Goal: Information Seeking & Learning: Learn about a topic

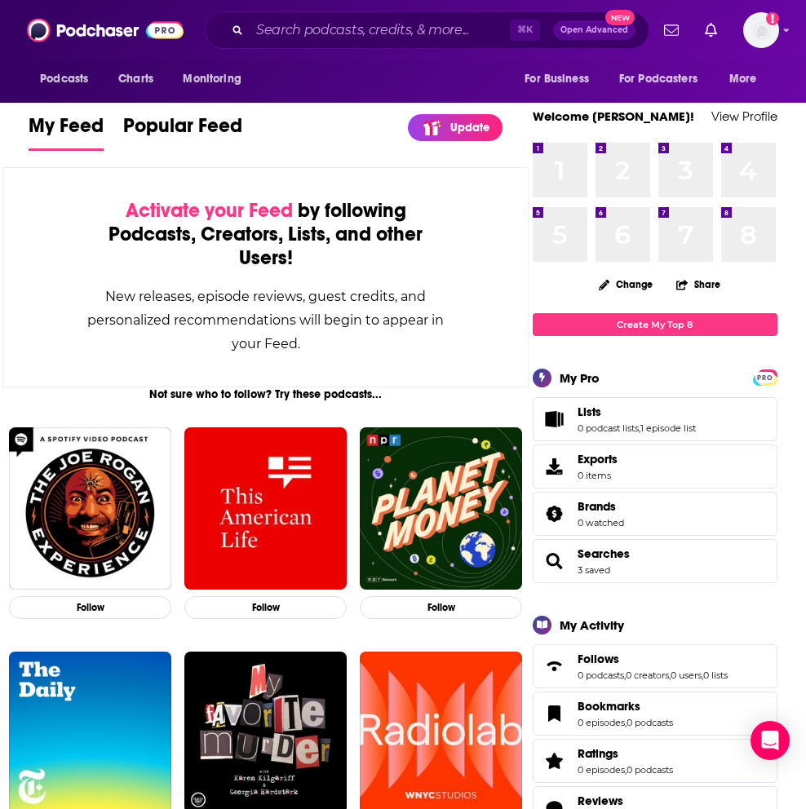
click at [334, 45] on div "⌘ K Open Advanced New" at bounding box center [427, 30] width 444 height 38
click at [335, 28] on input "Search podcasts, credits, & more..." at bounding box center [379, 30] width 260 height 26
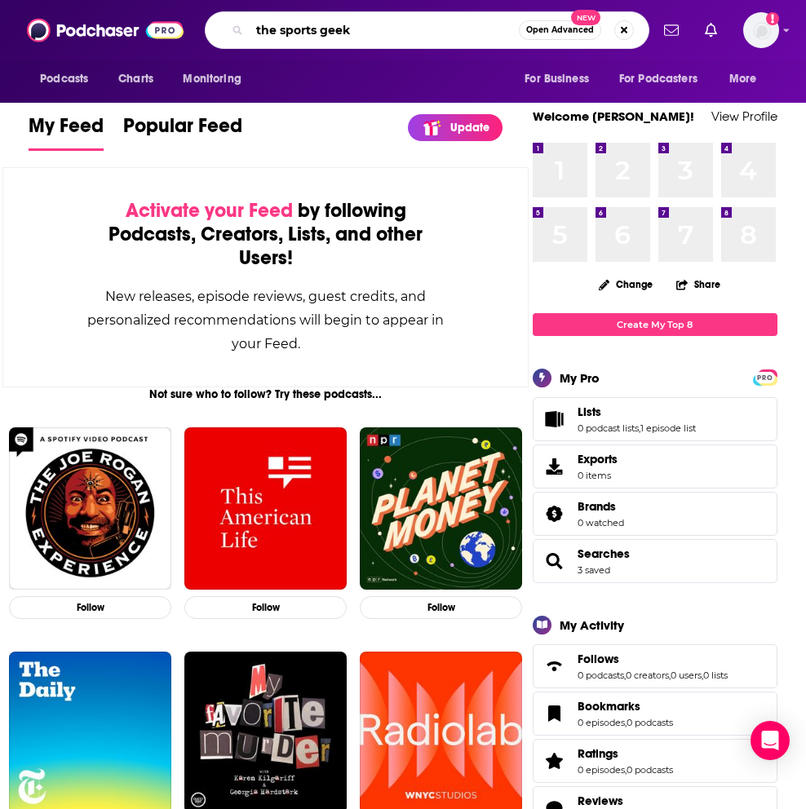
type input "the sports geek"
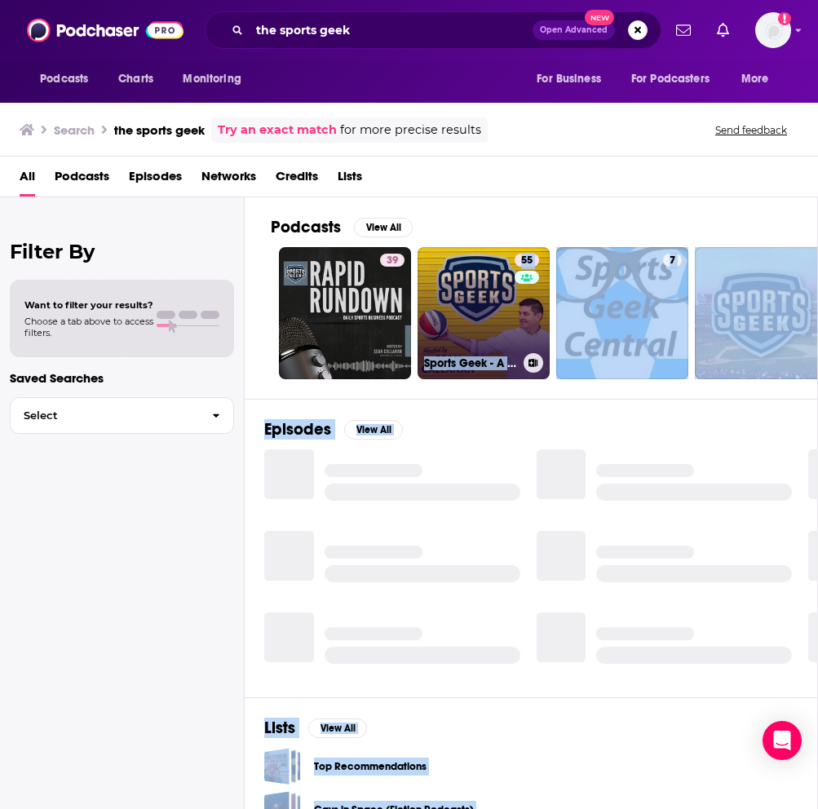
click at [470, 290] on link "55 Sports Geek - A look into the world of Sports Marketing, Sports Business and…" at bounding box center [483, 313] width 132 height 132
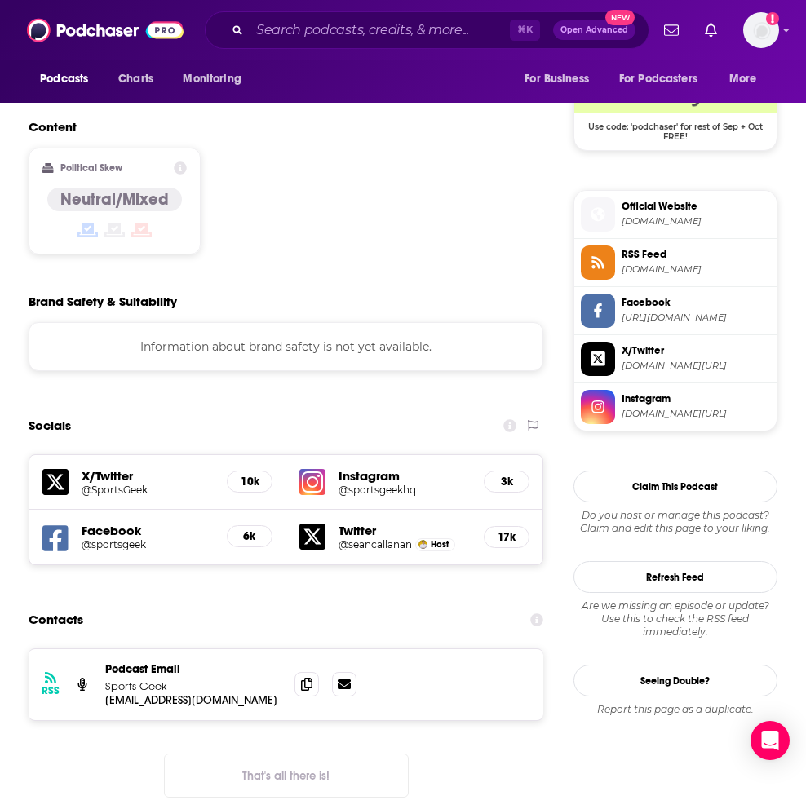
scroll to position [1215, 0]
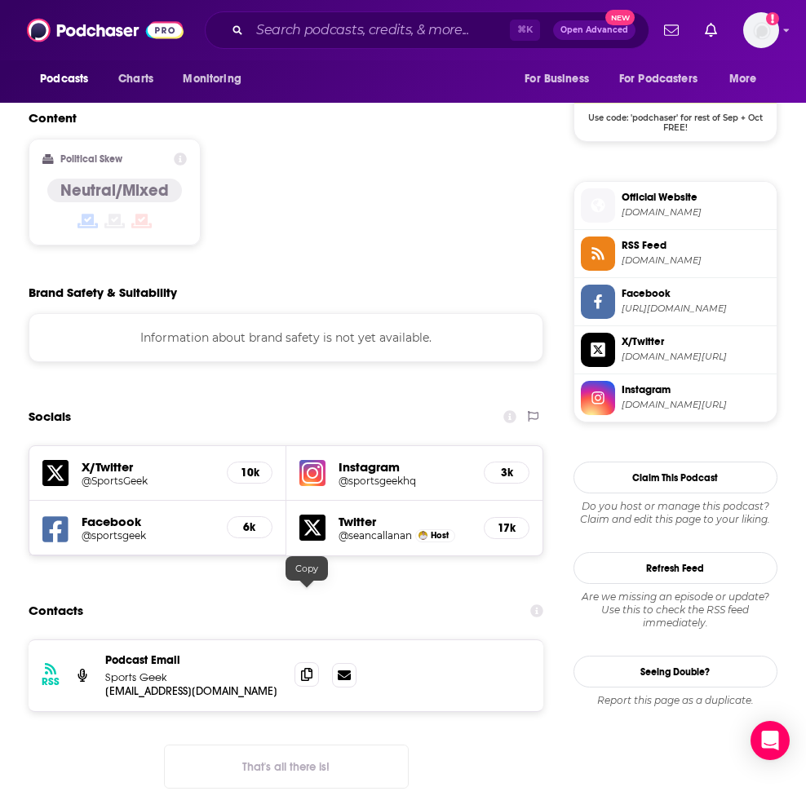
click at [315, 662] on span at bounding box center [306, 674] width 24 height 24
click at [323, 38] on input "Search podcasts, credits, & more..." at bounding box center [379, 30] width 260 height 26
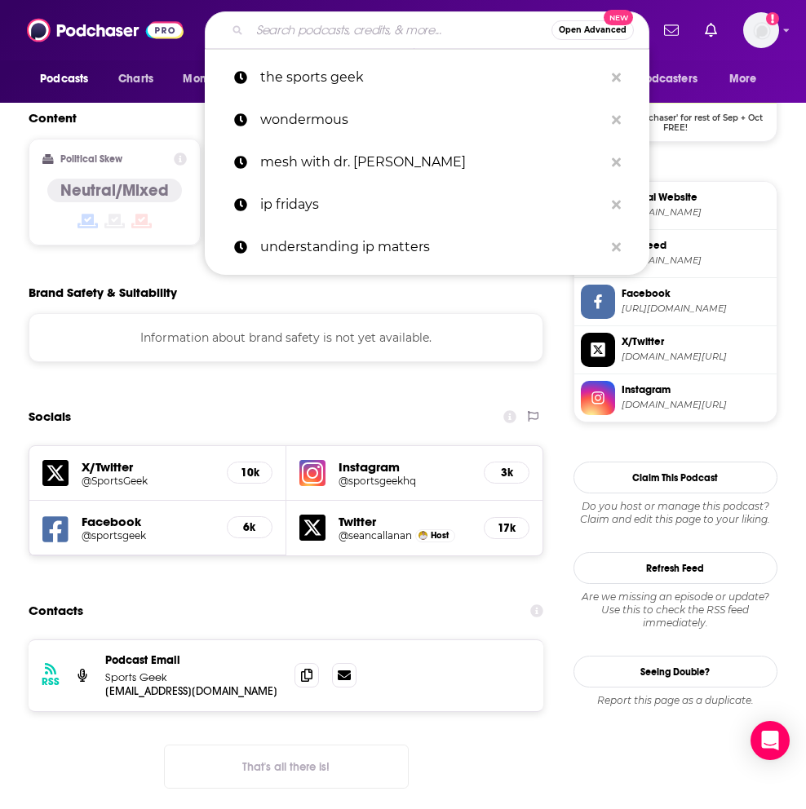
click at [323, 38] on input "Search podcasts, credits, & more..." at bounding box center [400, 30] width 302 height 26
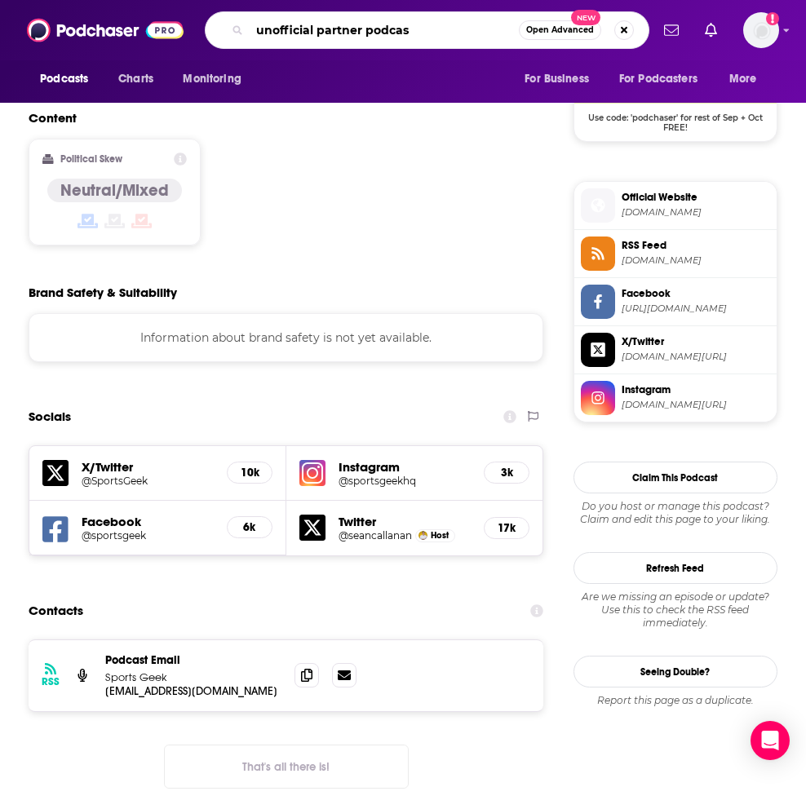
type input "unofficial partner podcast"
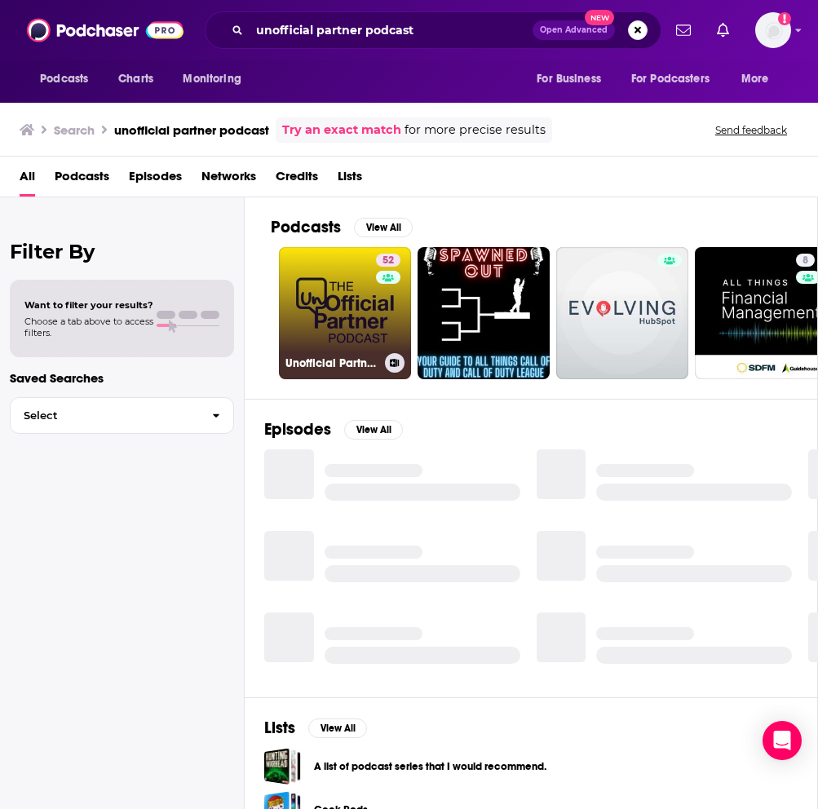
click at [342, 316] on link "52 Unofficial Partner Podcast" at bounding box center [345, 313] width 132 height 132
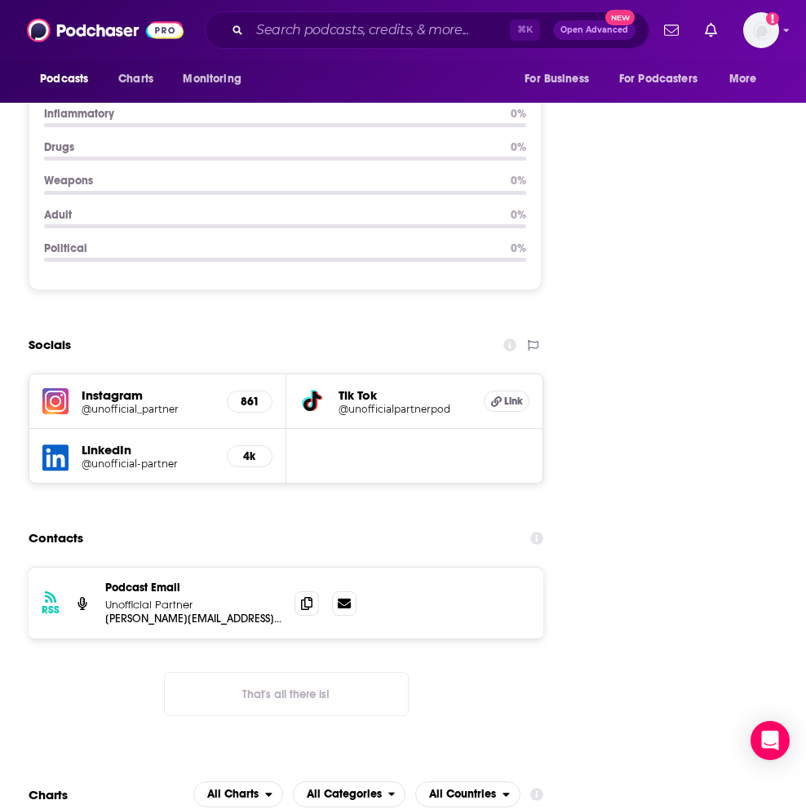
scroll to position [2140, 0]
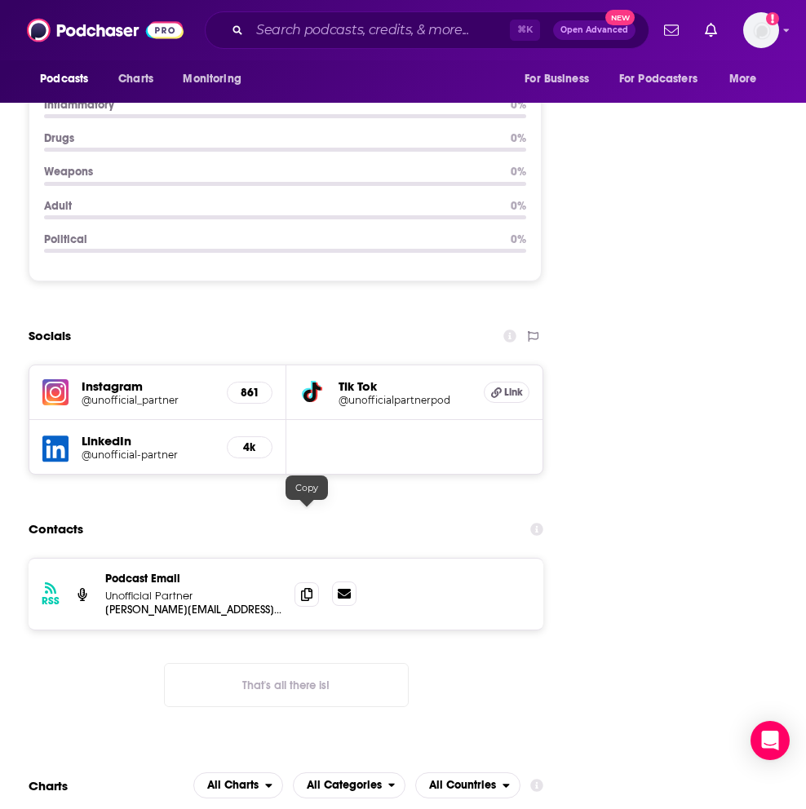
drag, startPoint x: 302, startPoint y: 516, endPoint x: 341, endPoint y: 509, distance: 39.8
click at [302, 588] on icon at bounding box center [306, 594] width 11 height 13
click at [325, 26] on input "Search podcasts, credits, & more..." at bounding box center [379, 30] width 260 height 26
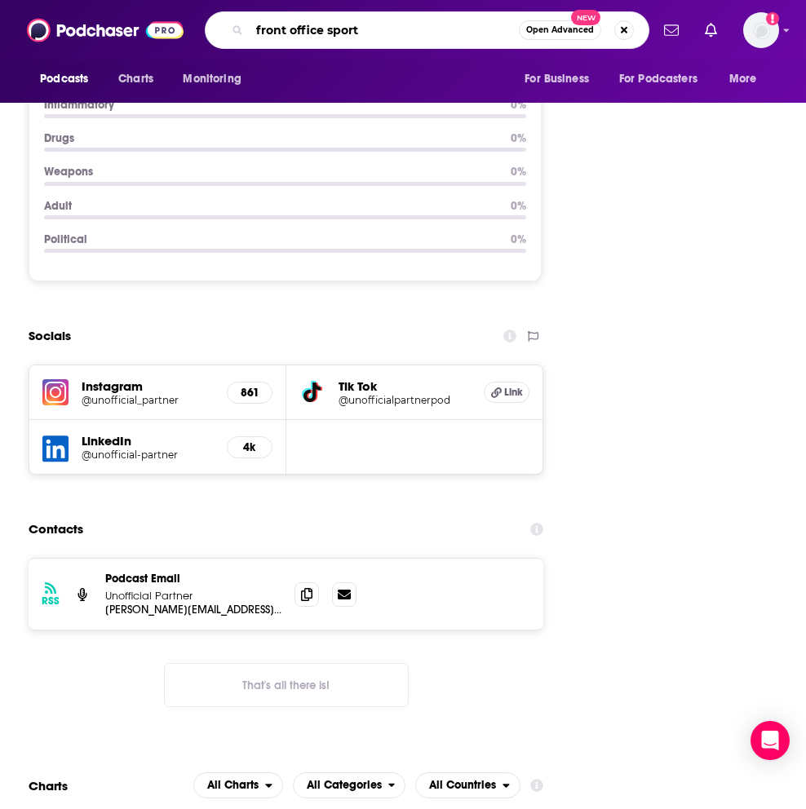
type input "front office sports"
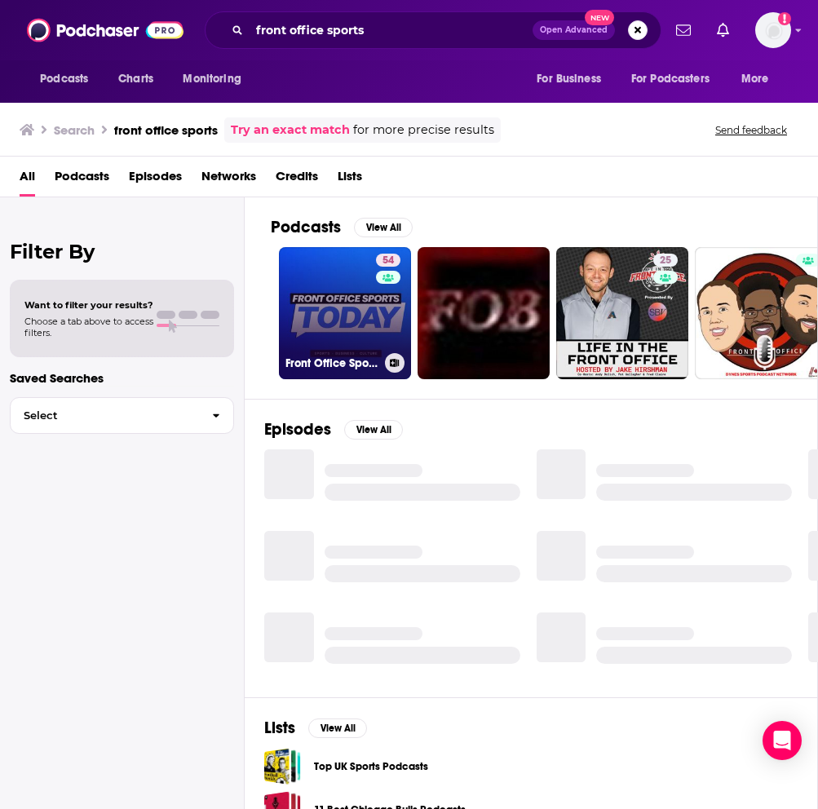
click at [312, 313] on link "54 Front Office Sports [DATE]" at bounding box center [345, 313] width 132 height 132
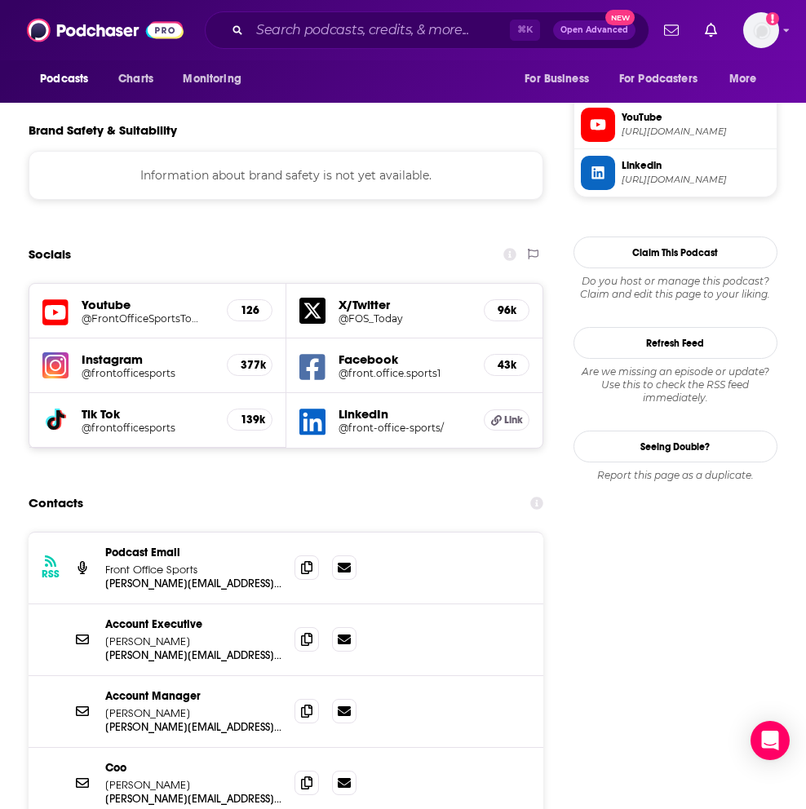
scroll to position [1435, 0]
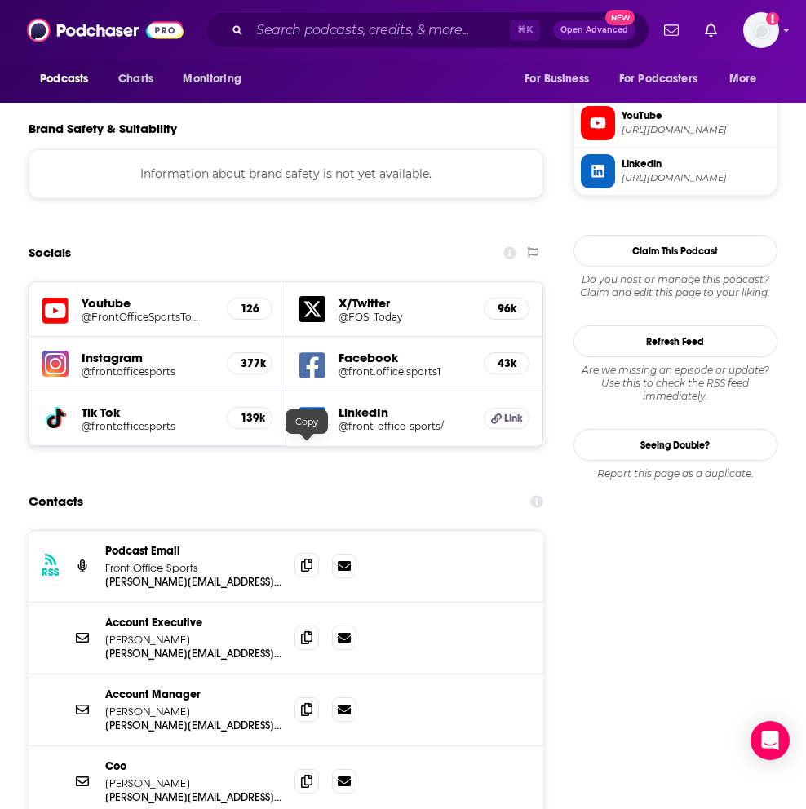
click at [307, 559] on icon at bounding box center [306, 565] width 11 height 13
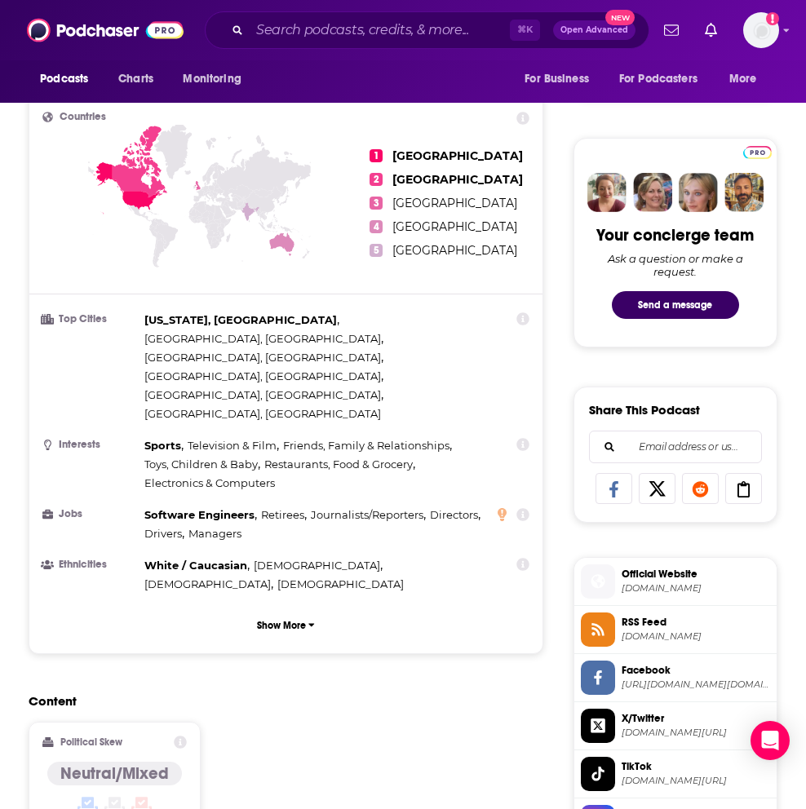
scroll to position [702, 0]
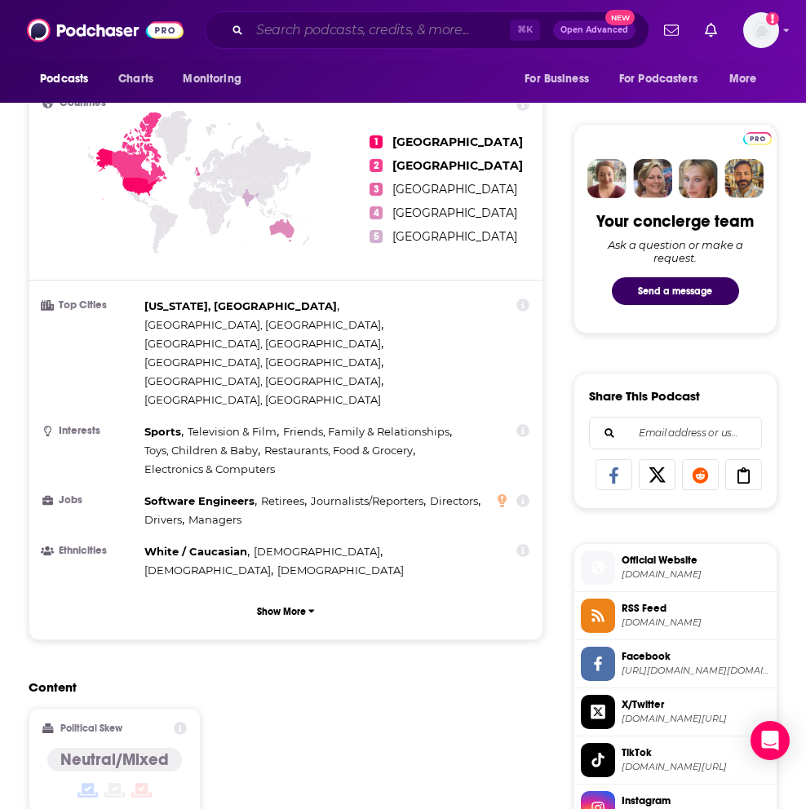
click at [325, 25] on input "Search podcasts, credits, & more..." at bounding box center [379, 30] width 260 height 26
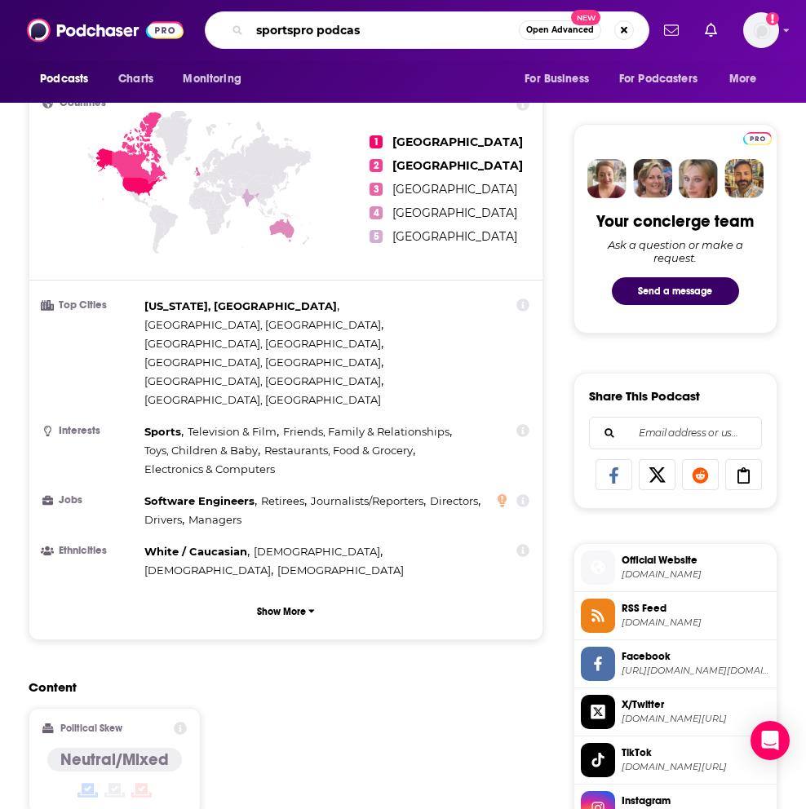
type input "sportspro podcast"
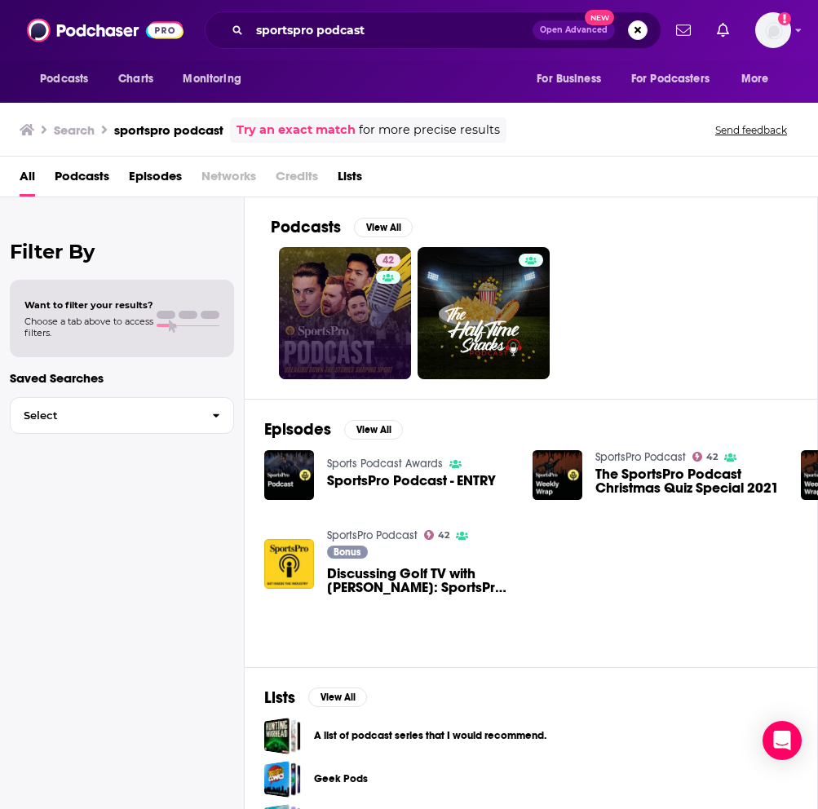
click at [373, 281] on link "42" at bounding box center [345, 313] width 132 height 132
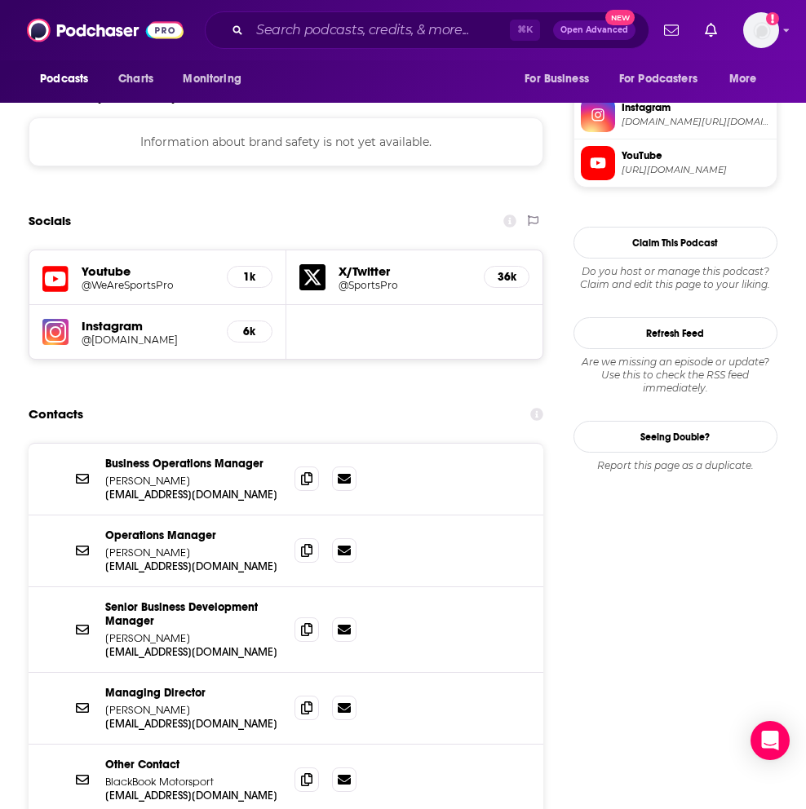
scroll to position [1460, 0]
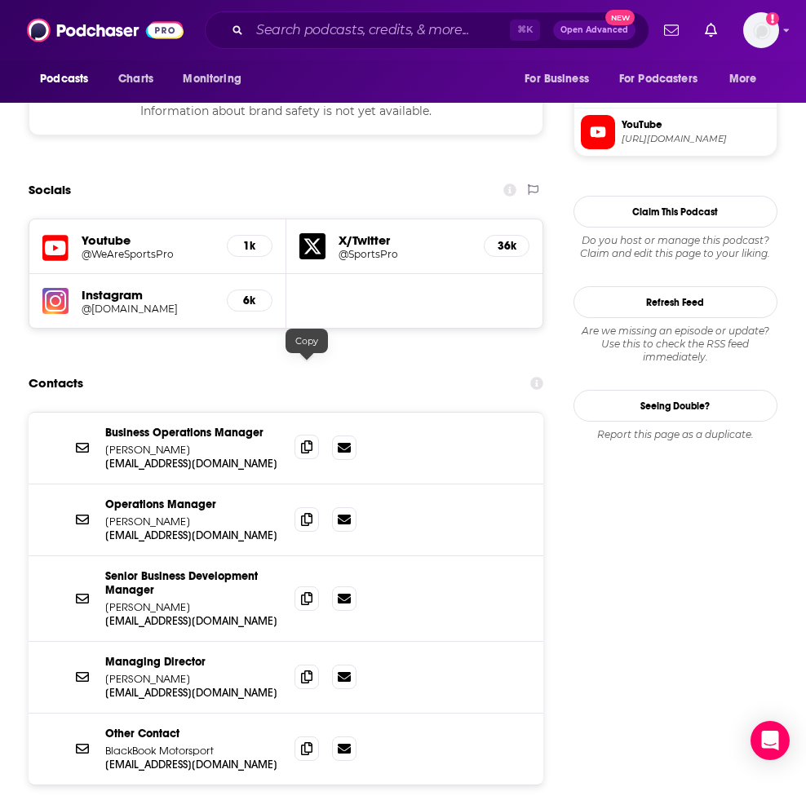
click at [305, 440] on icon at bounding box center [306, 446] width 11 height 13
click at [306, 506] on span at bounding box center [306, 518] width 24 height 24
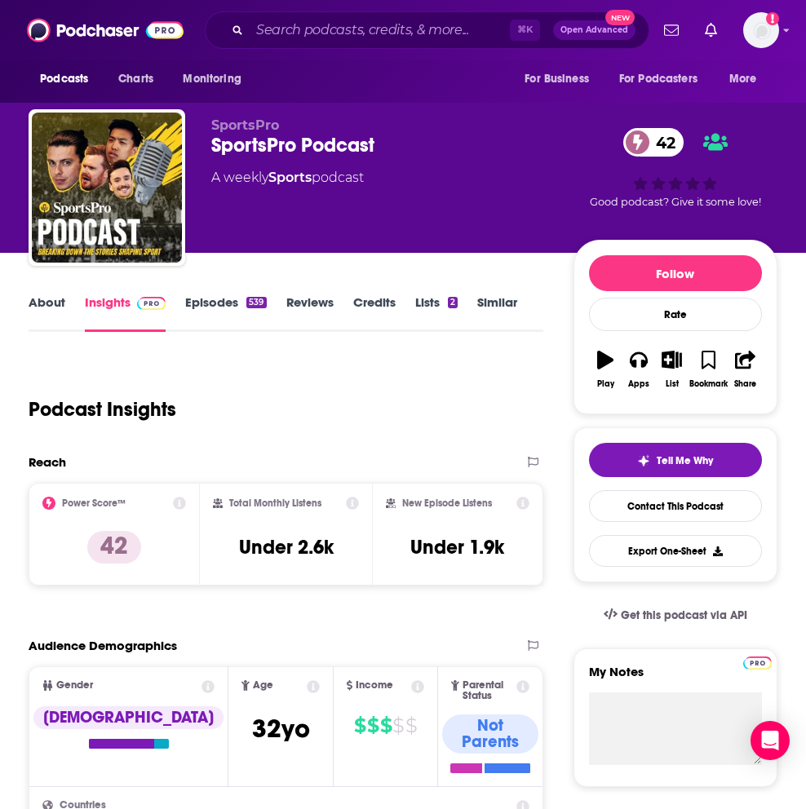
click at [34, 307] on link "About" at bounding box center [47, 313] width 37 height 38
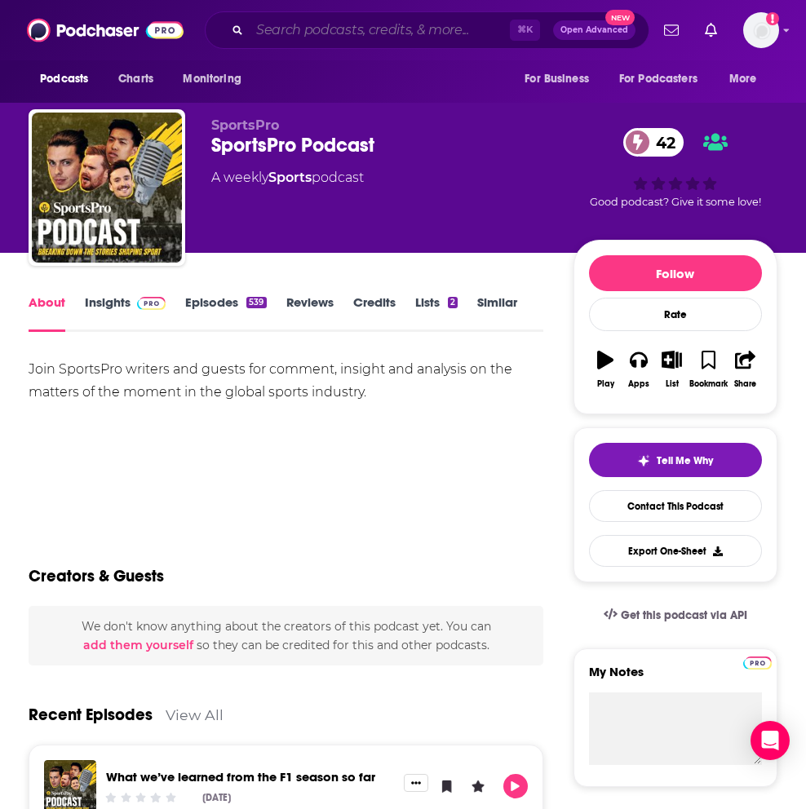
click at [356, 24] on input "Search podcasts, credits, & more..." at bounding box center [379, 30] width 260 height 26
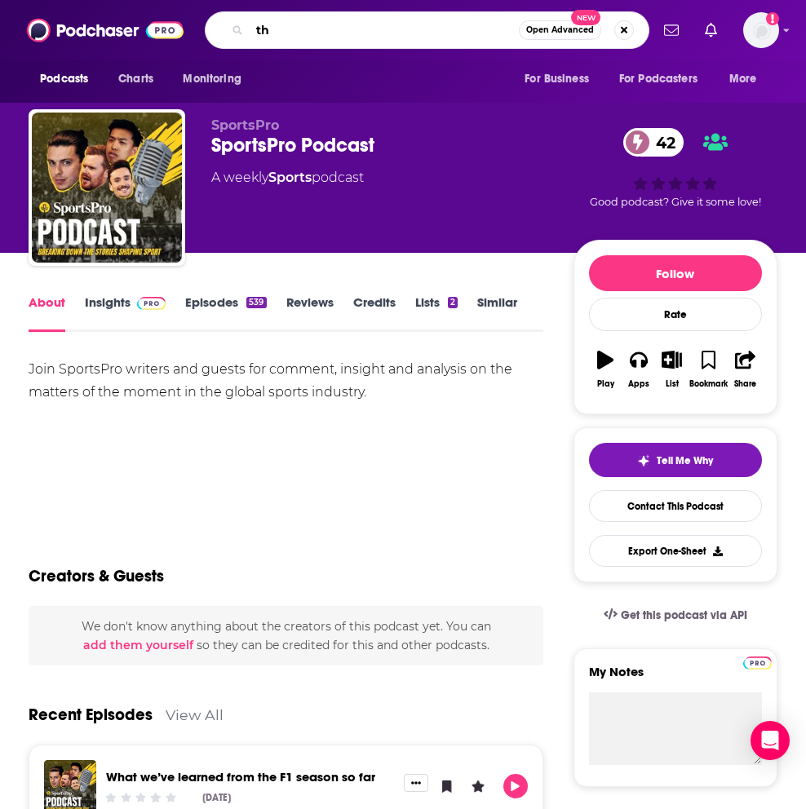
type input "t"
type input "the sports marketer"
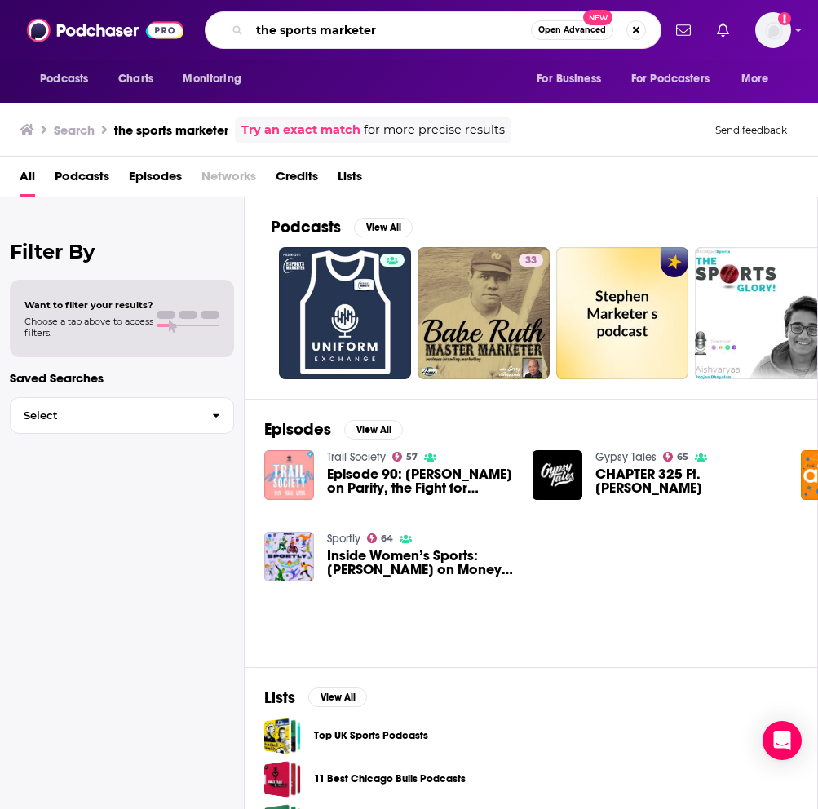
click at [436, 26] on input "the sports marketer" at bounding box center [389, 30] width 281 height 26
type input "the sports marketer podcast"
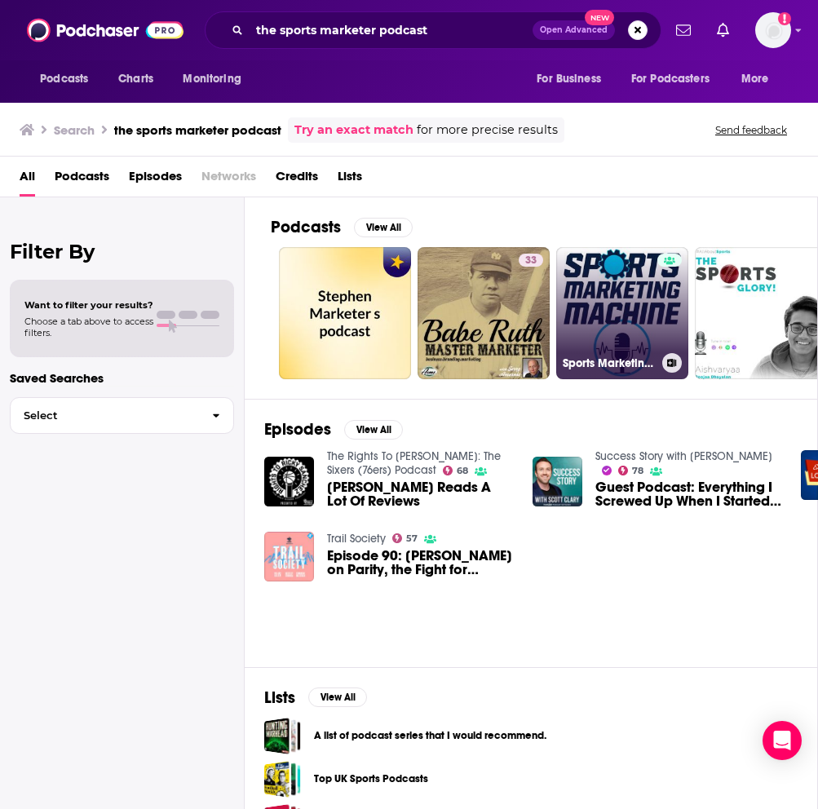
click at [597, 309] on link "Sports Marketing Machine Podcast" at bounding box center [622, 313] width 132 height 132
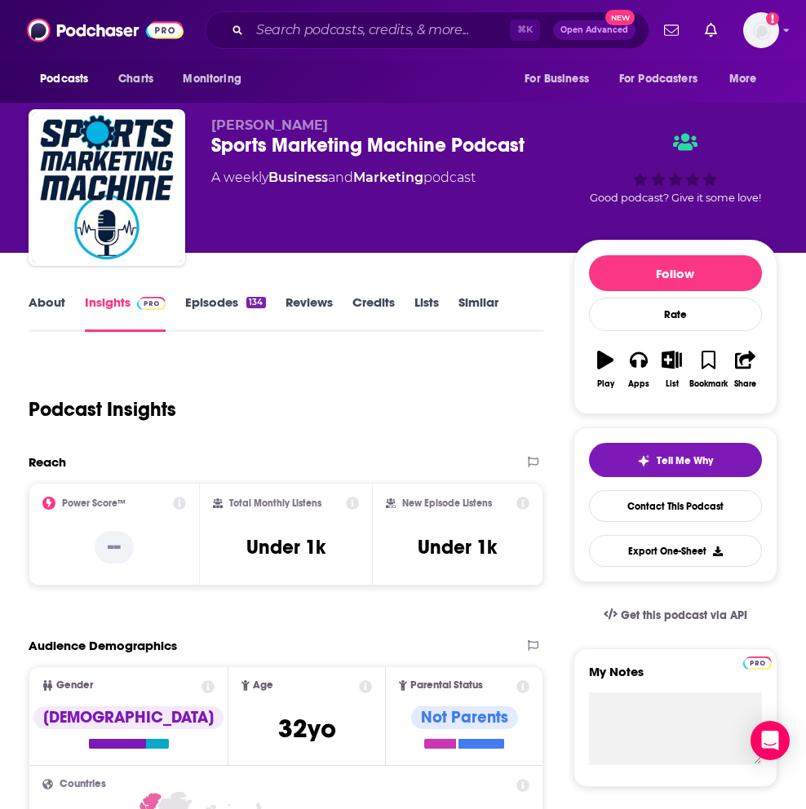
click at [41, 308] on link "About" at bounding box center [47, 313] width 37 height 38
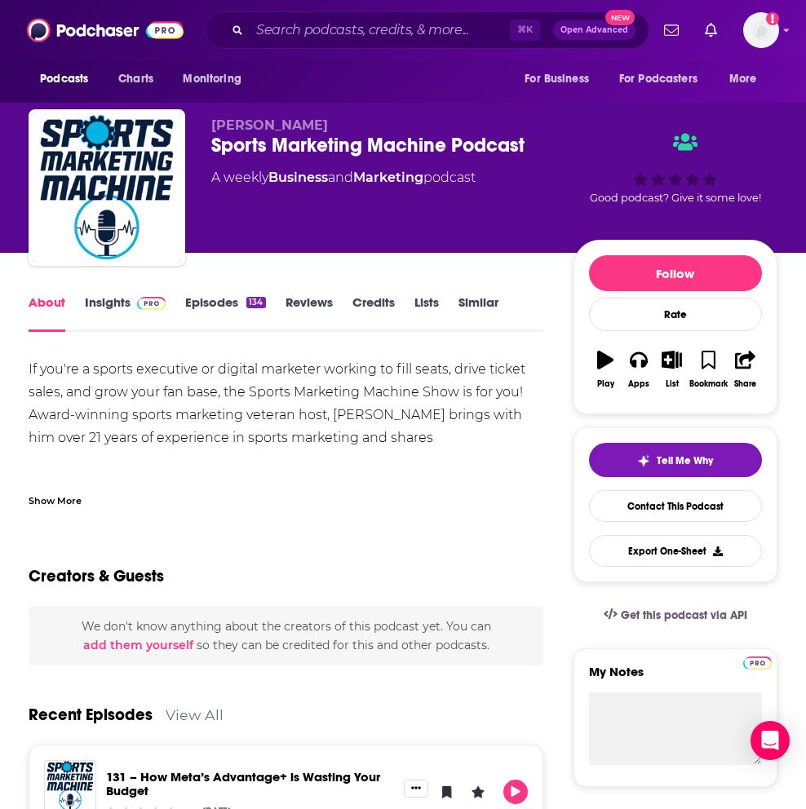
click at [113, 305] on link "Insights" at bounding box center [125, 313] width 81 height 38
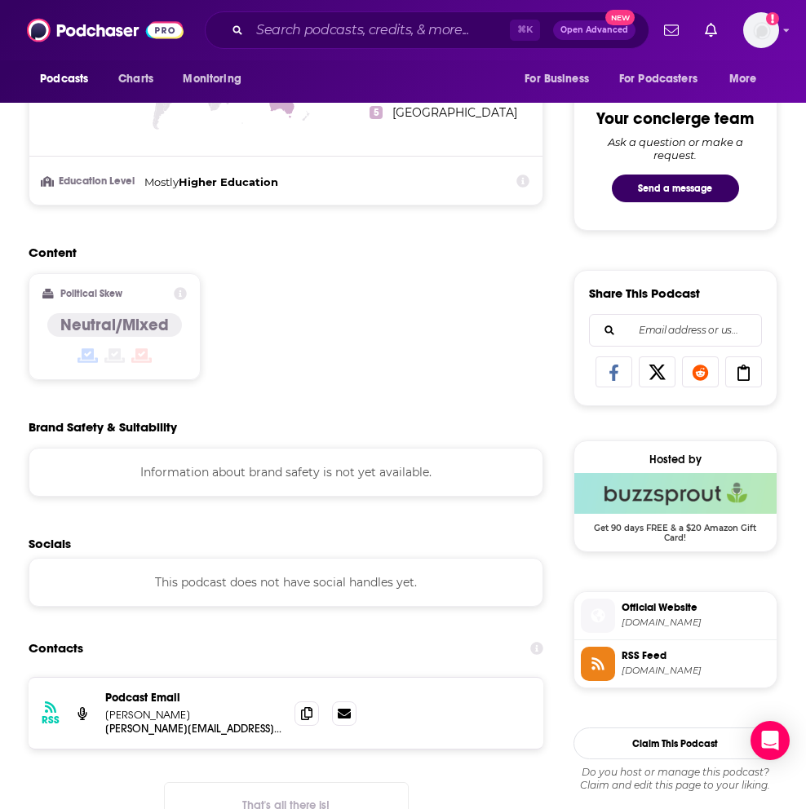
scroll to position [1015, 0]
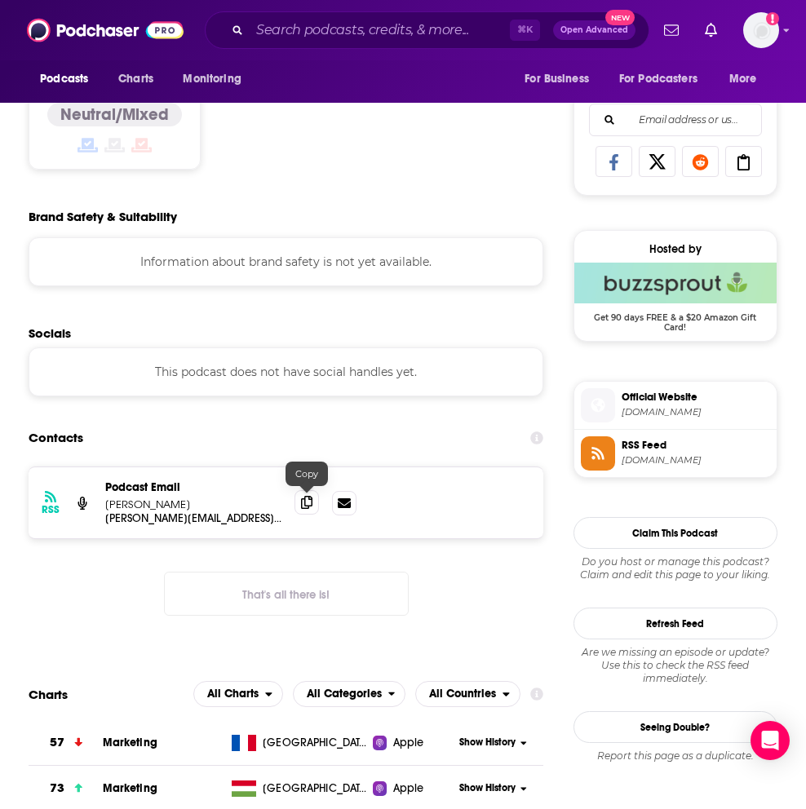
click at [301, 498] on icon at bounding box center [306, 502] width 11 height 13
click at [401, 34] on input "Search podcasts, credits, & more..." at bounding box center [379, 30] width 260 height 26
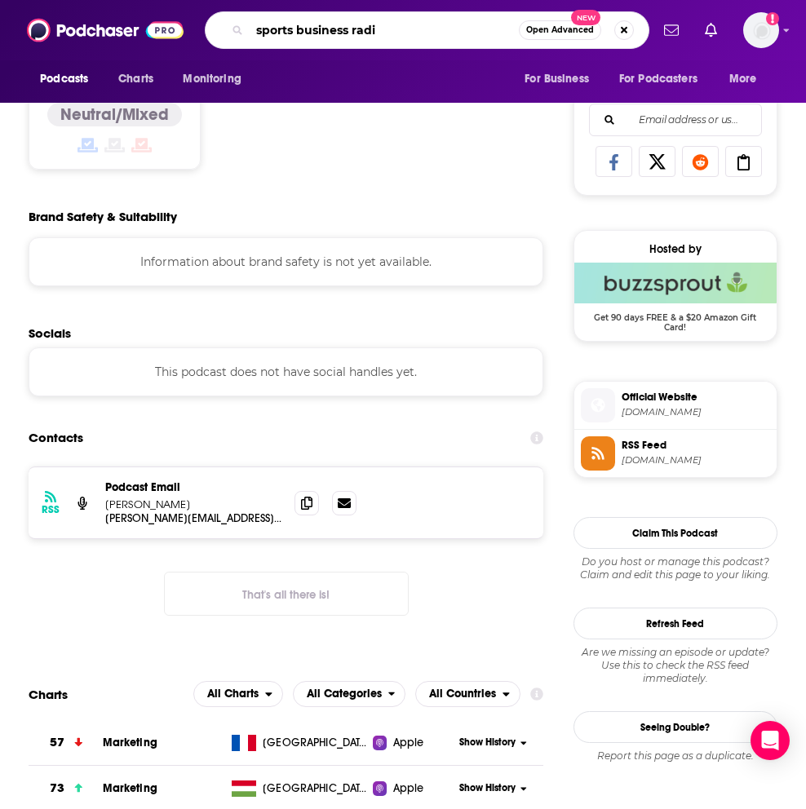
type input "sports business radio"
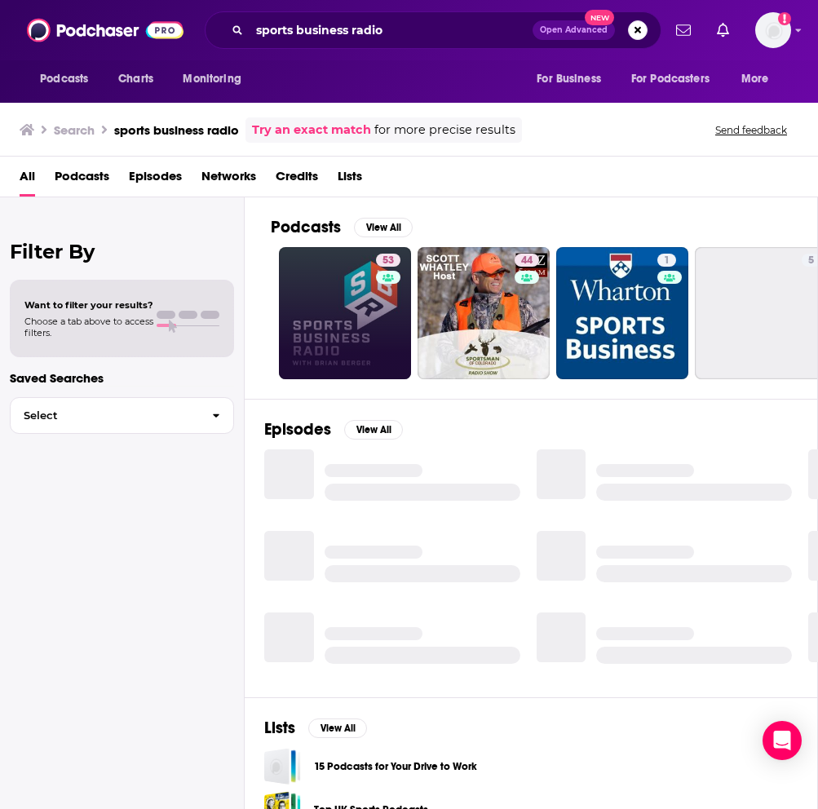
click at [372, 317] on link "53" at bounding box center [345, 313] width 132 height 132
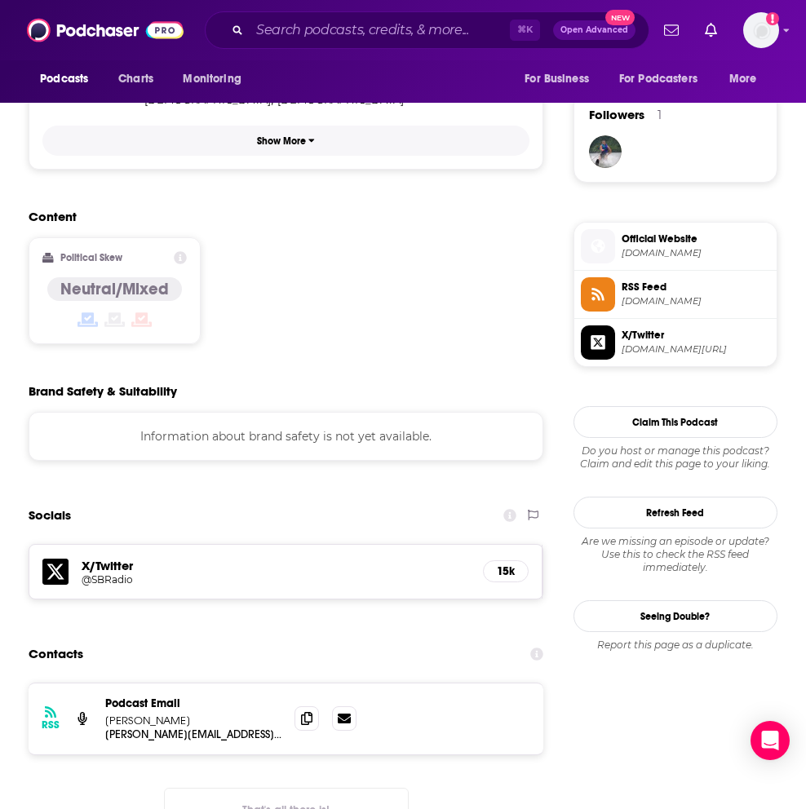
scroll to position [1155, 0]
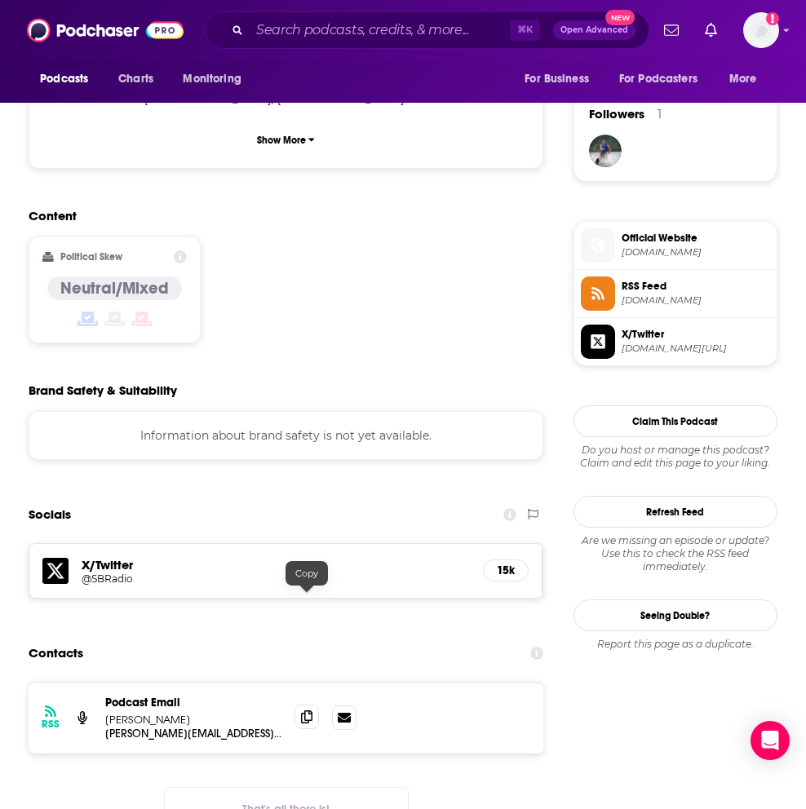
click at [308, 710] on icon at bounding box center [306, 716] width 11 height 13
click at [351, 38] on input "Search podcasts, credits, & more..." at bounding box center [379, 30] width 260 height 26
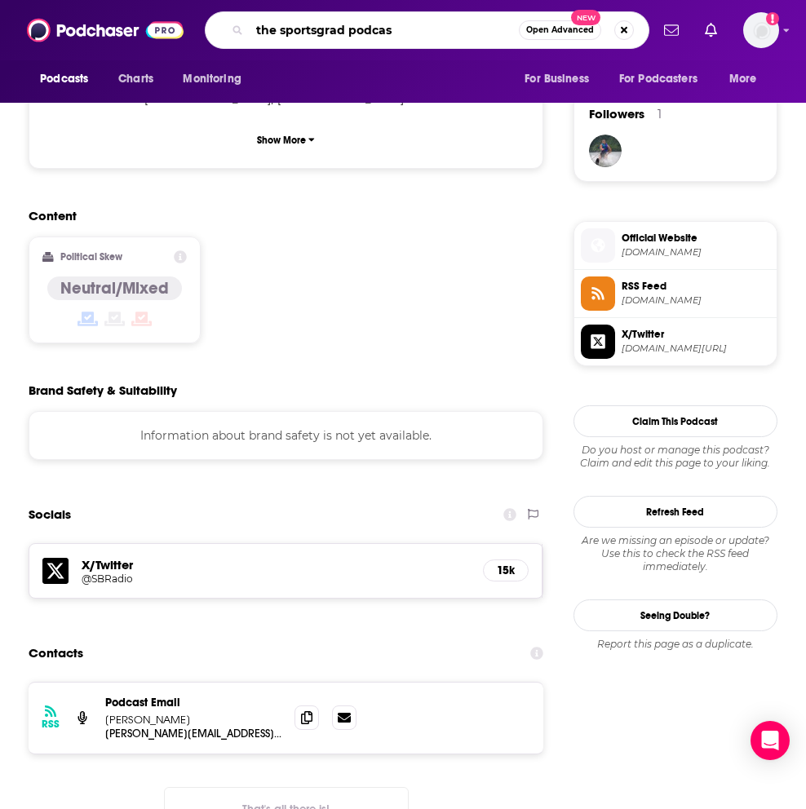
type input "the sportsgrad podcast"
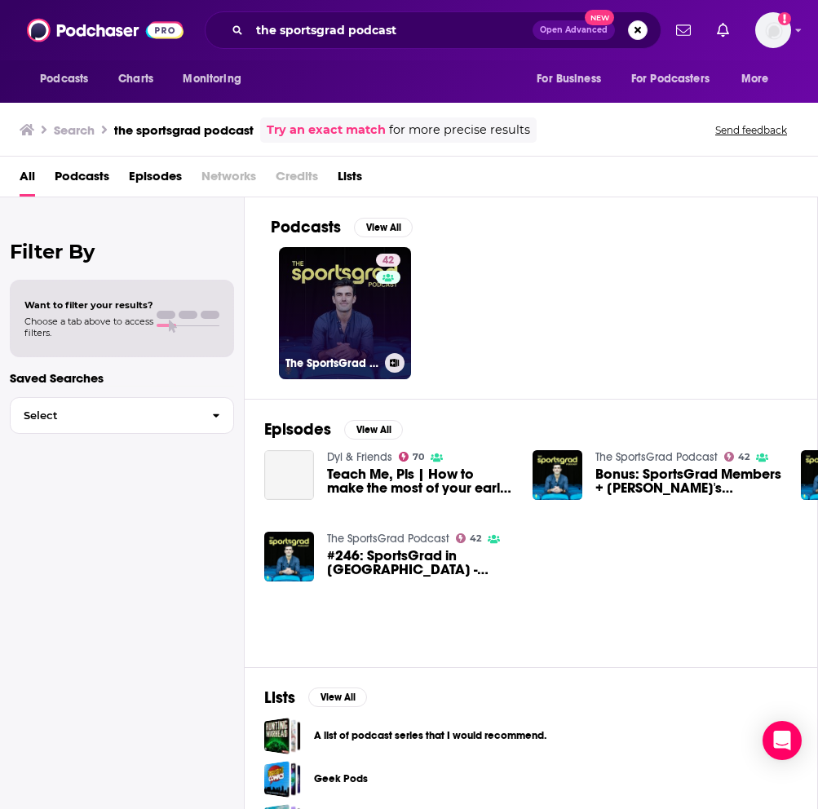
click at [320, 303] on link "42 The SportsGrad Podcast" at bounding box center [345, 313] width 132 height 132
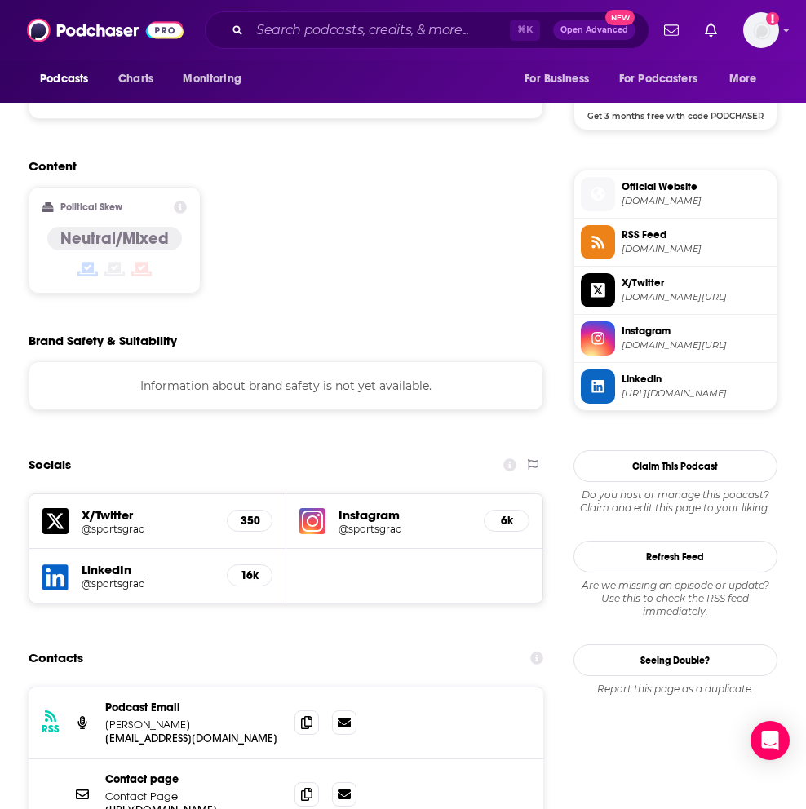
scroll to position [1478, 0]
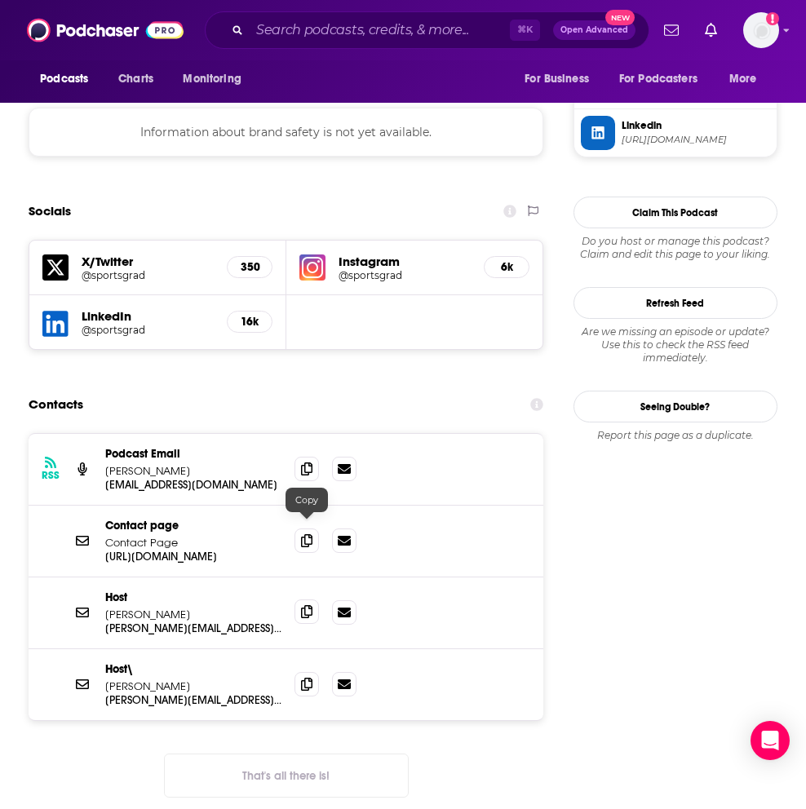
click at [311, 605] on icon at bounding box center [306, 611] width 11 height 13
click at [302, 461] on icon at bounding box center [306, 467] width 11 height 13
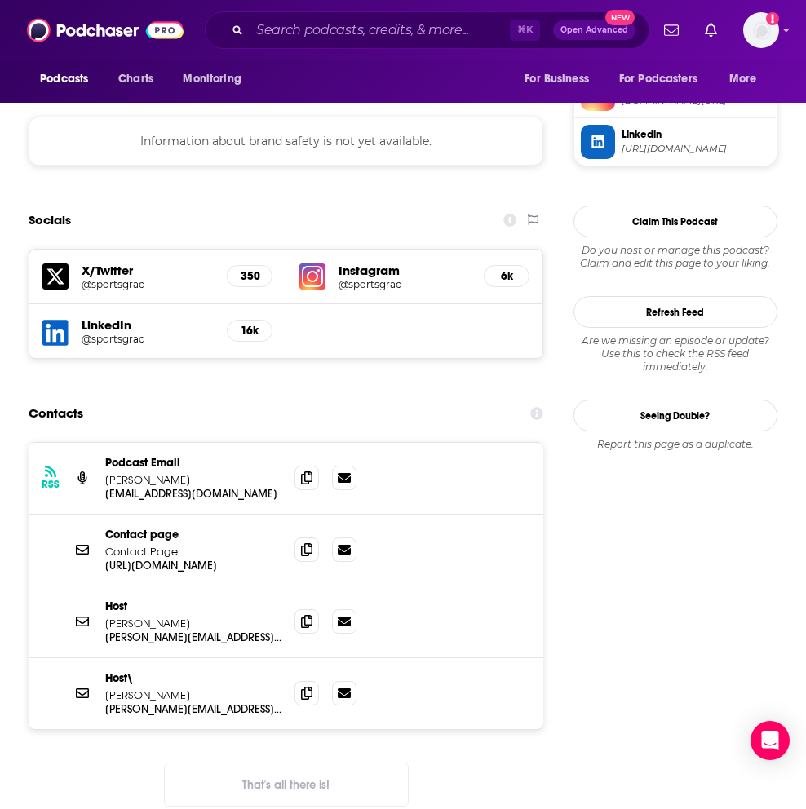
scroll to position [1477, 0]
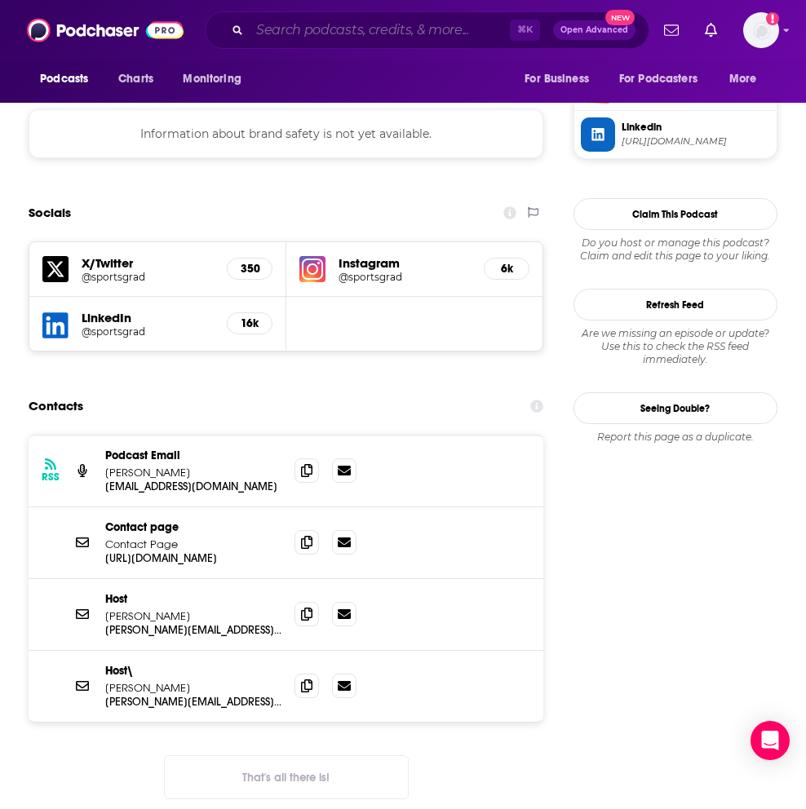
click at [395, 38] on input "Search podcasts, credits, & more..." at bounding box center [379, 30] width 260 height 26
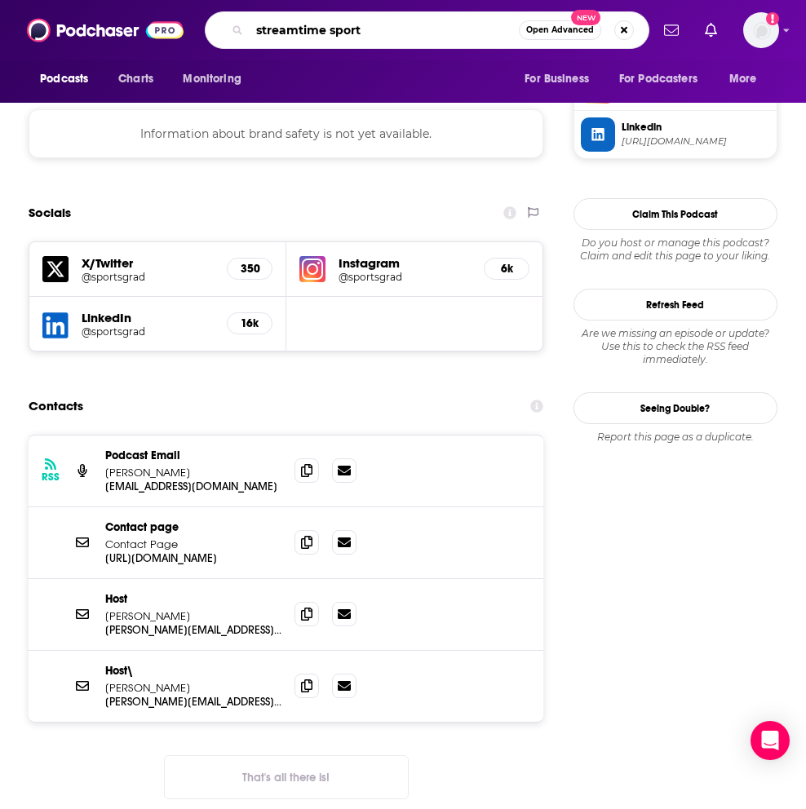
type input "streamtime sports"
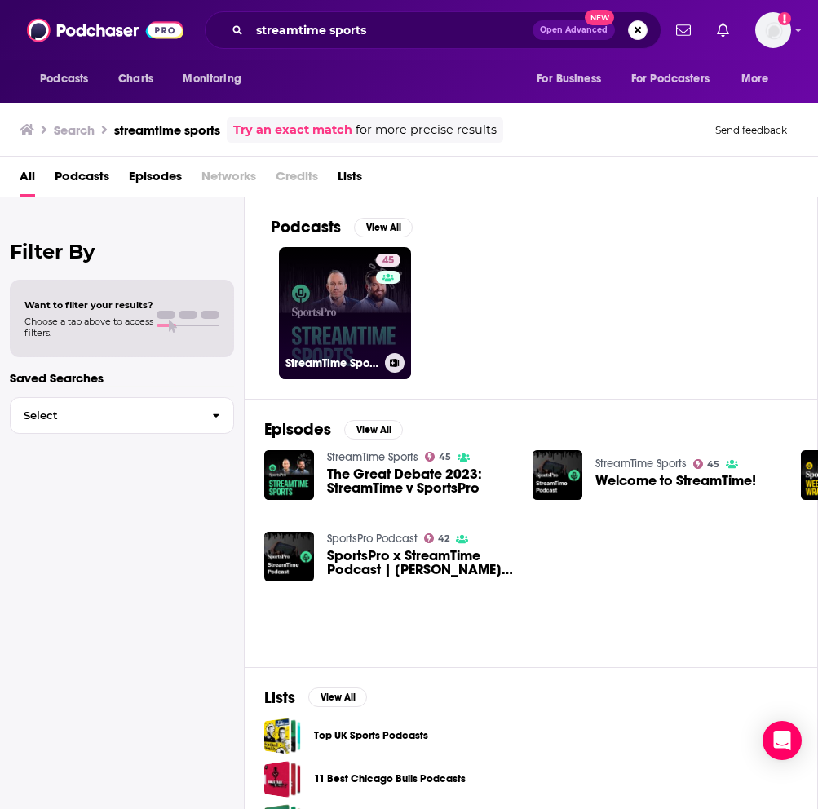
click at [391, 285] on div "45" at bounding box center [390, 303] width 29 height 99
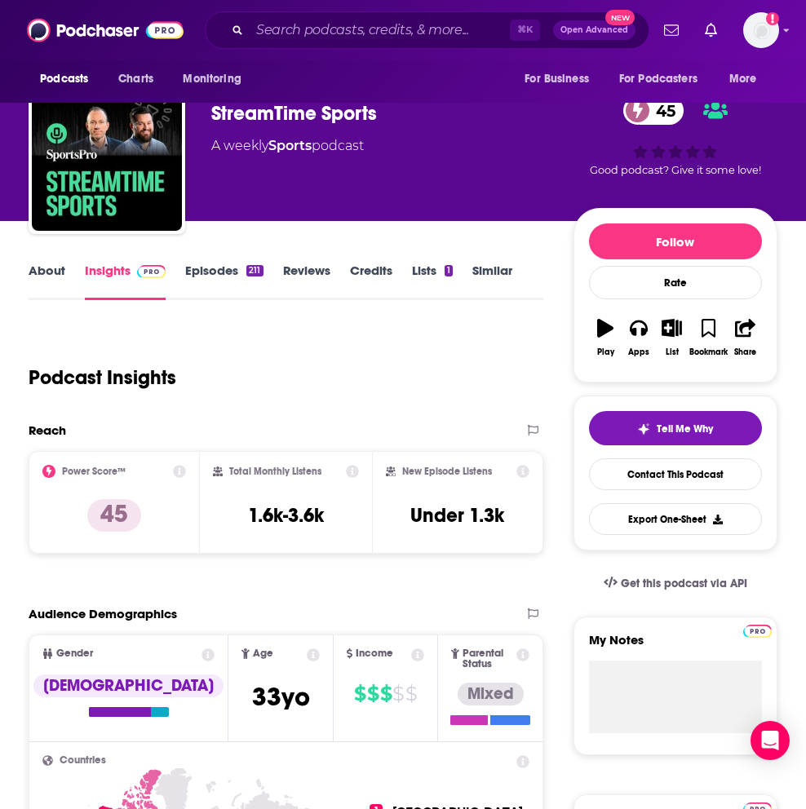
scroll to position [35, 0]
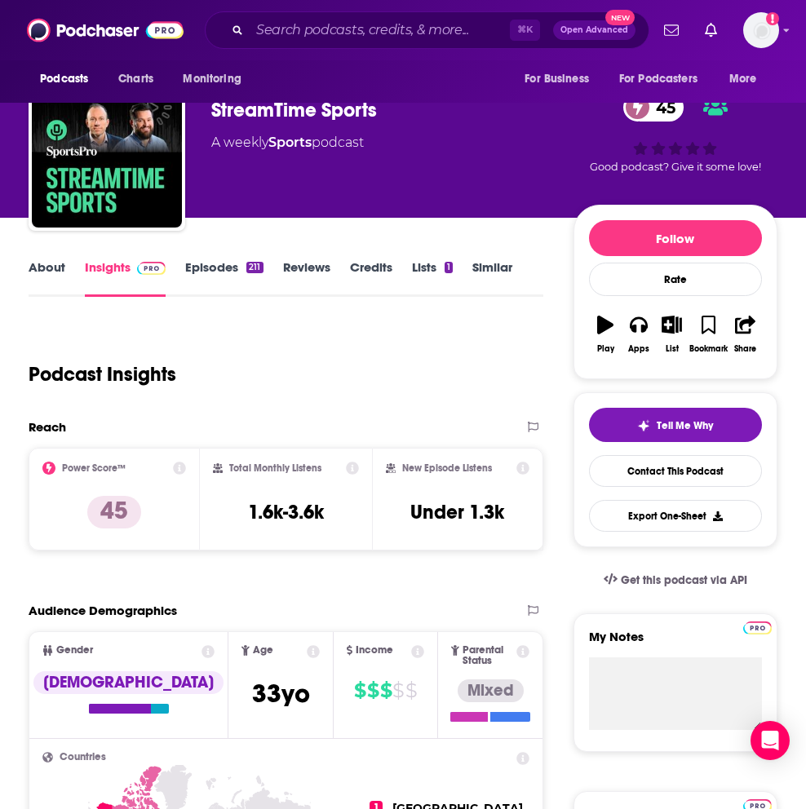
click at [35, 263] on link "About" at bounding box center [47, 278] width 37 height 38
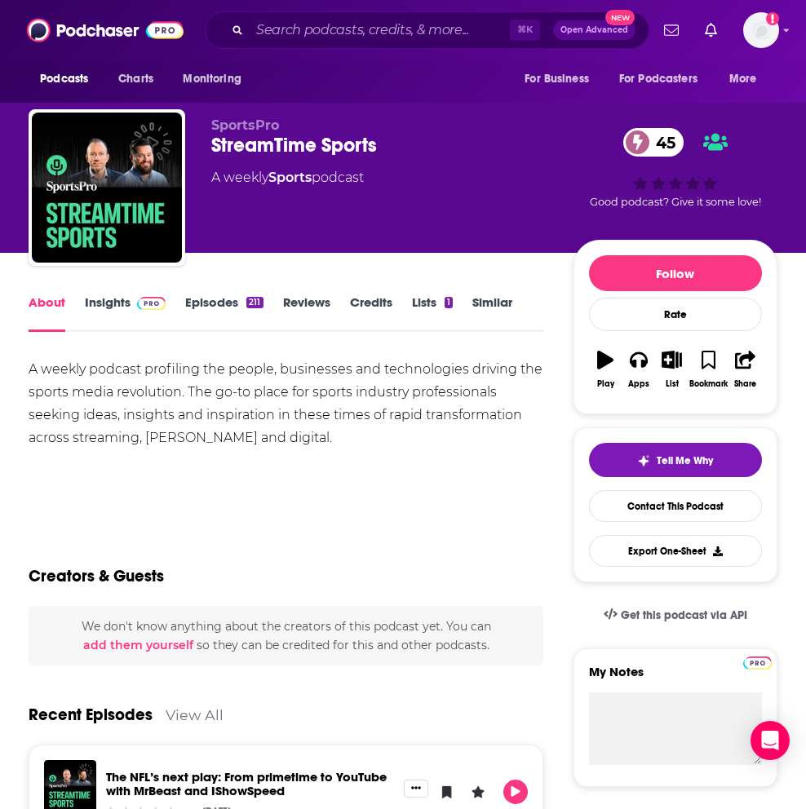
click at [137, 298] on span at bounding box center [151, 301] width 29 height 15
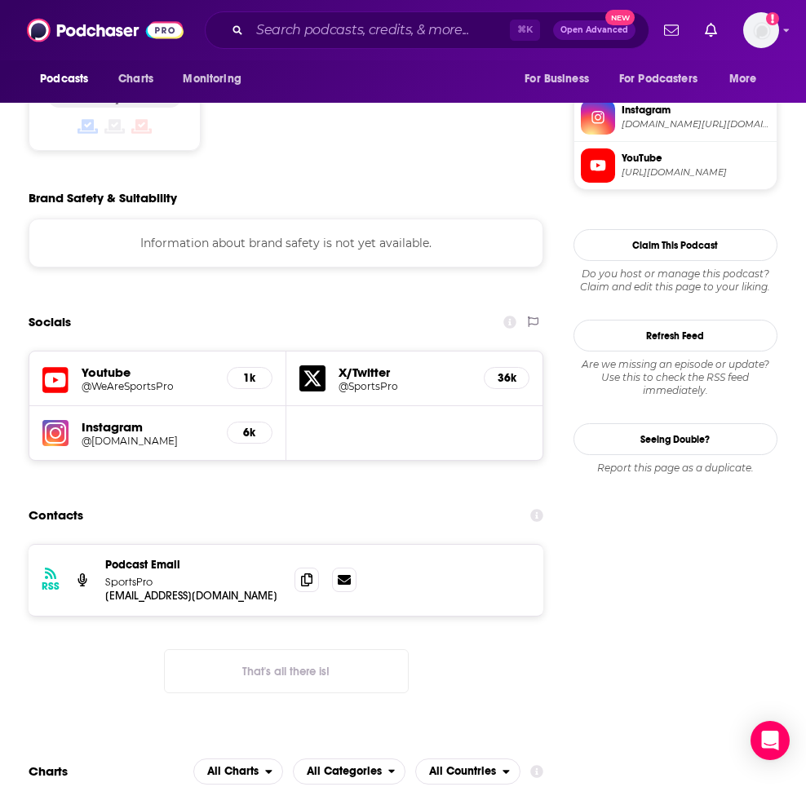
scroll to position [1402, 0]
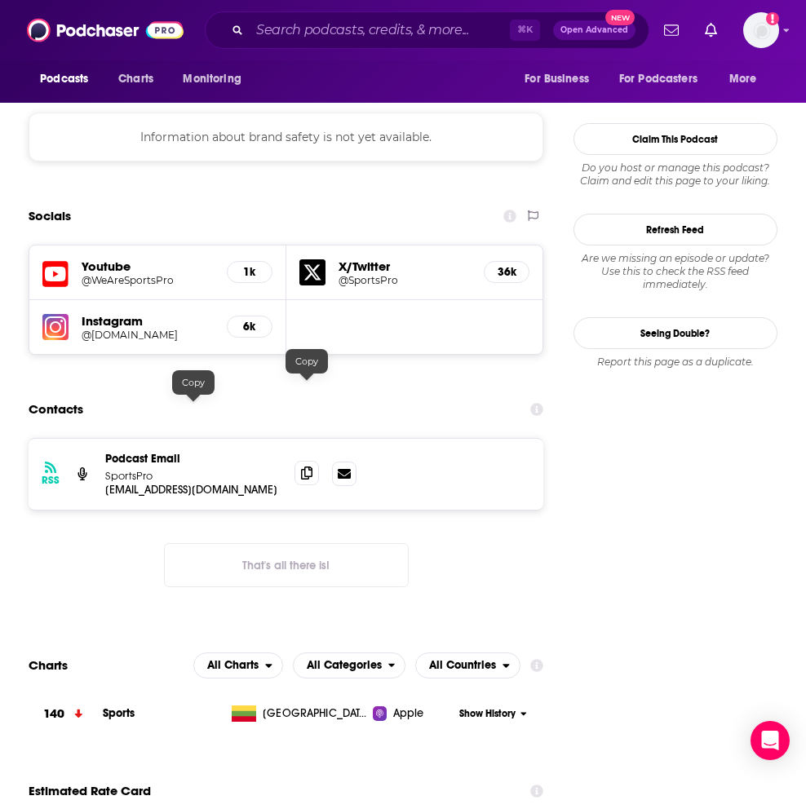
click at [307, 466] on icon at bounding box center [306, 472] width 11 height 13
click at [348, 28] on input "Search podcasts, credits, & more..." at bounding box center [379, 30] width 260 height 26
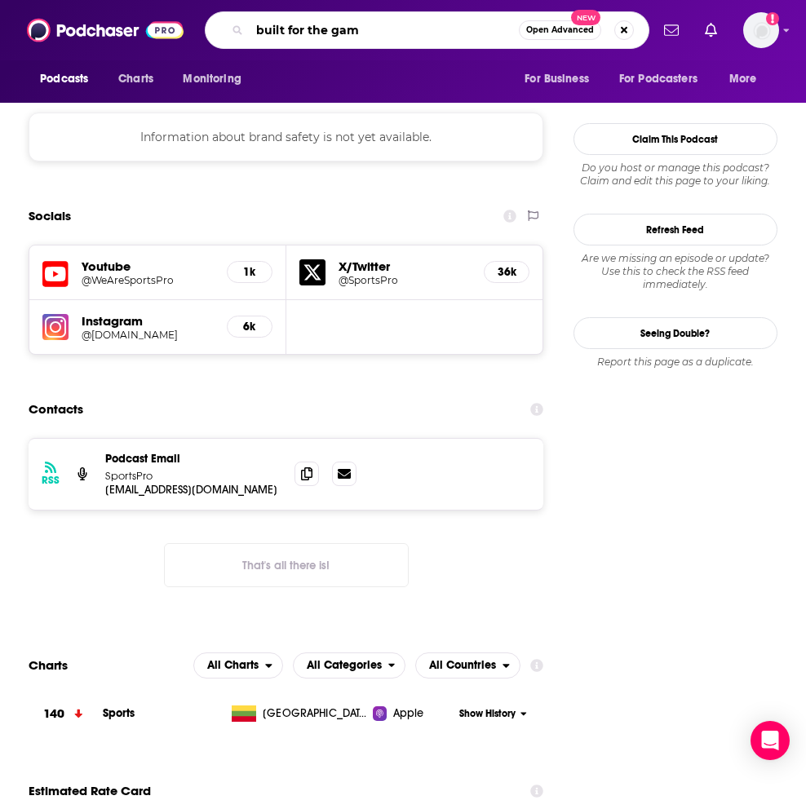
type input "built for the game"
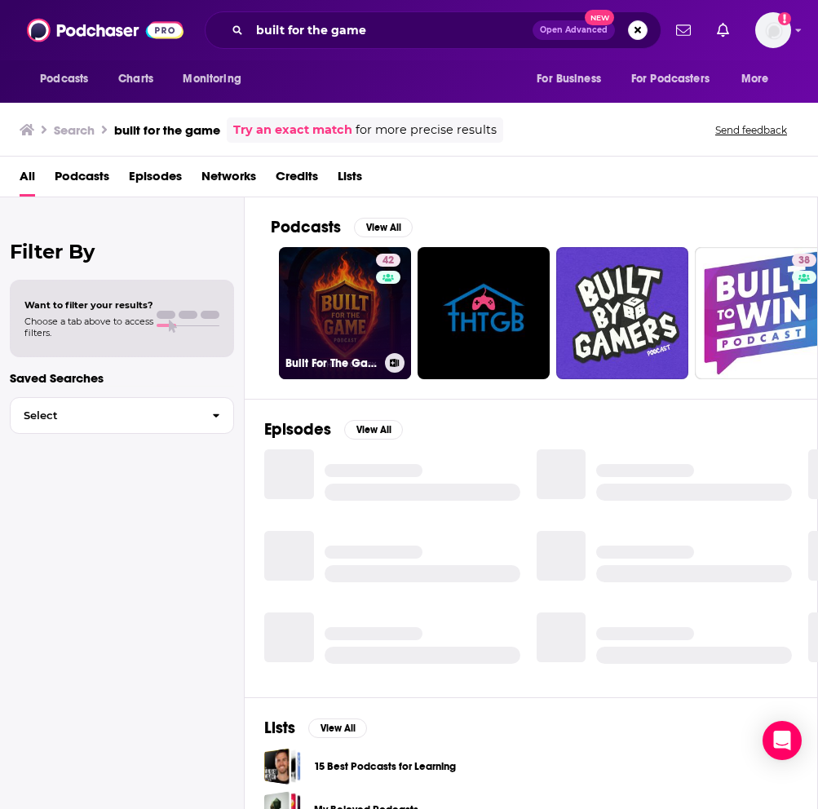
click at [339, 311] on link "42 Built For The Game with [PERSON_NAME]" at bounding box center [345, 313] width 132 height 132
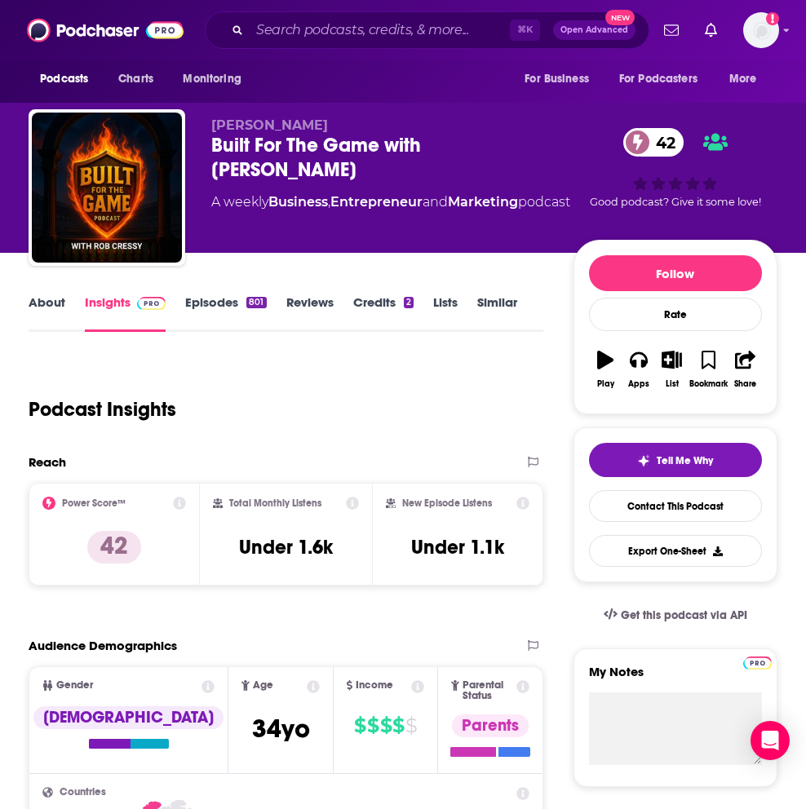
click at [44, 307] on link "About" at bounding box center [47, 313] width 37 height 38
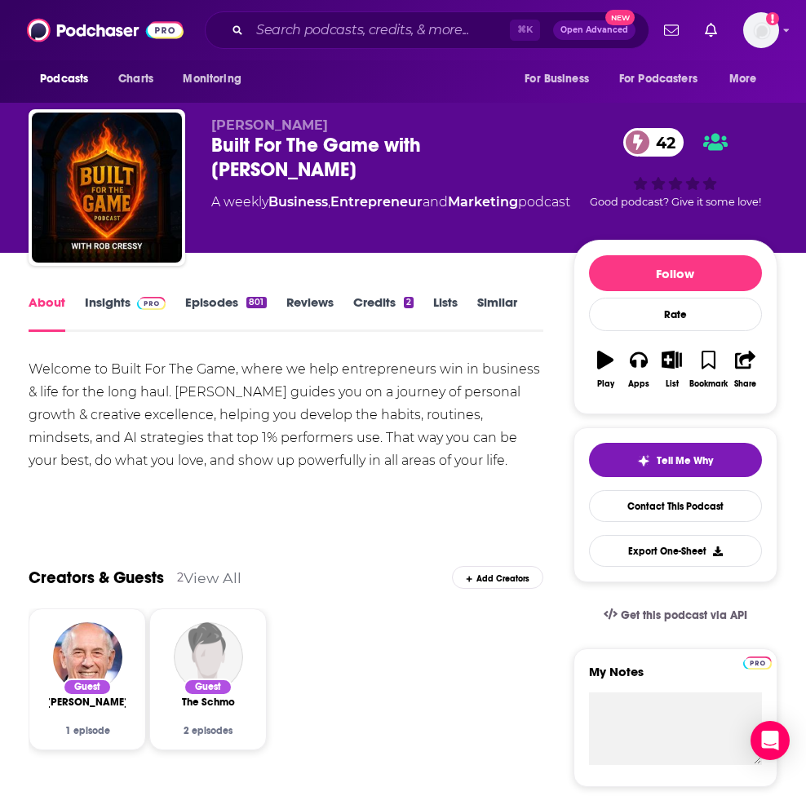
click at [139, 304] on img at bounding box center [151, 303] width 29 height 13
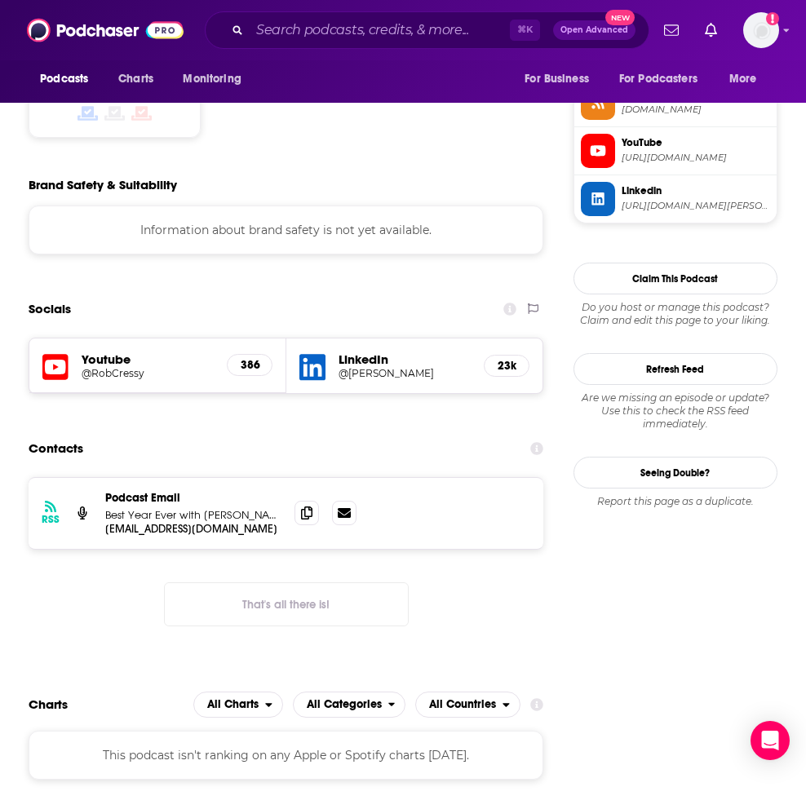
scroll to position [1406, 0]
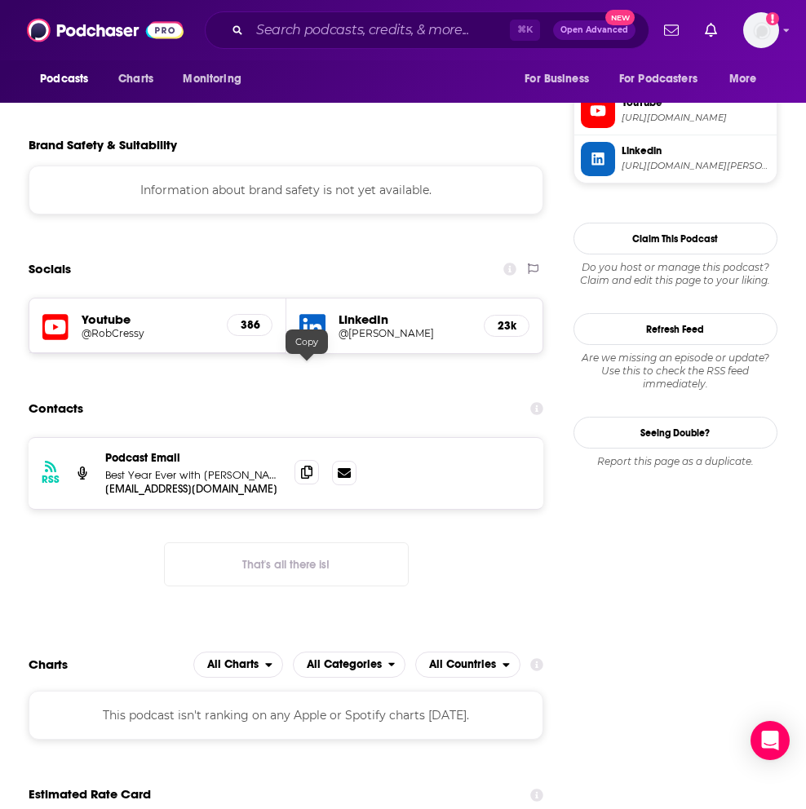
click at [304, 460] on span at bounding box center [306, 472] width 24 height 24
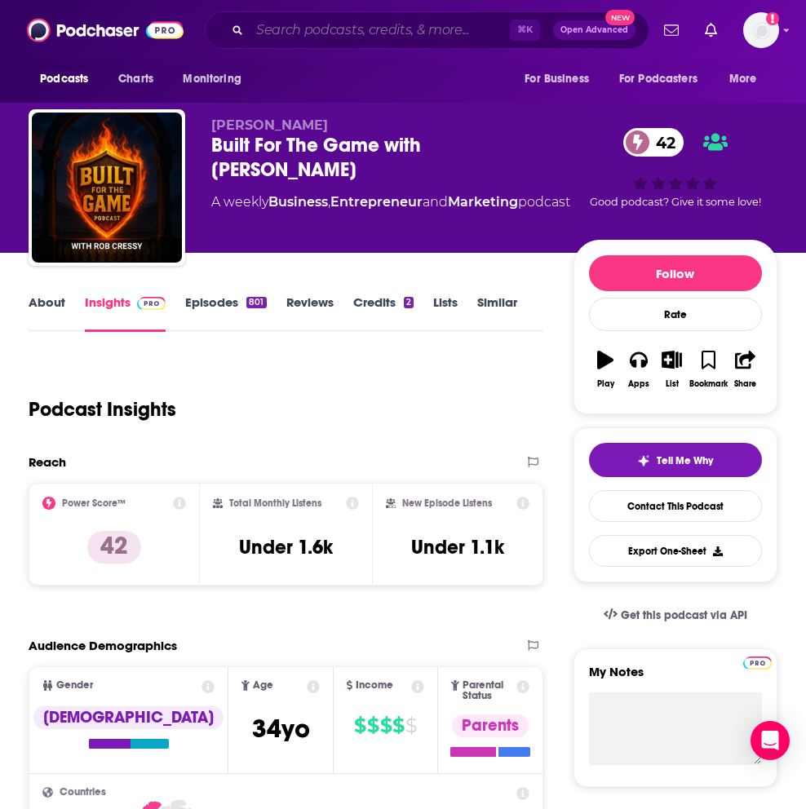
click at [345, 32] on input "Search podcasts, credits, & more..." at bounding box center [379, 30] width 260 height 26
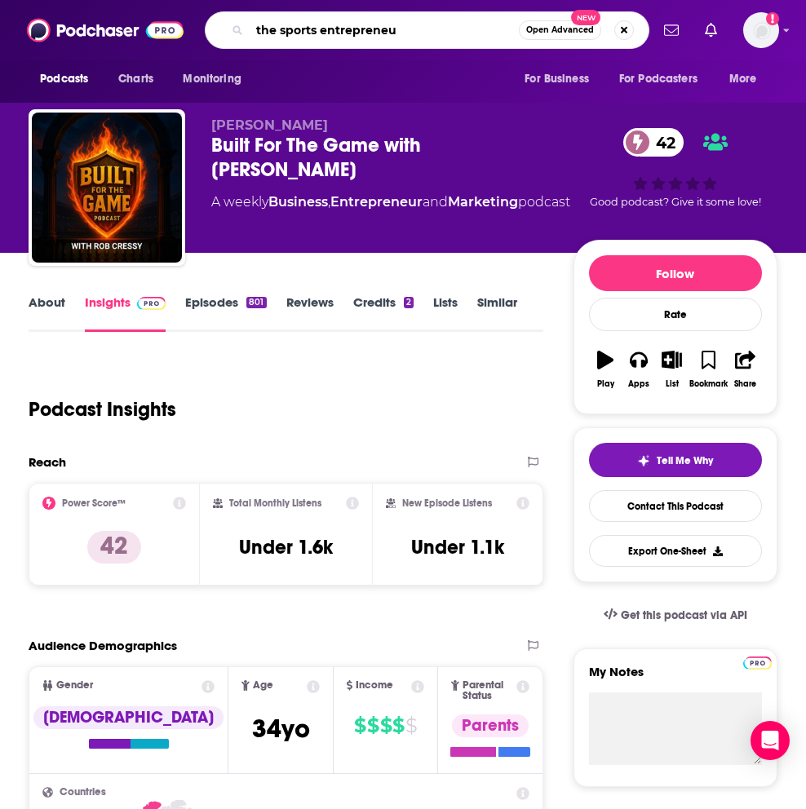
type input "the sports entrepreneur"
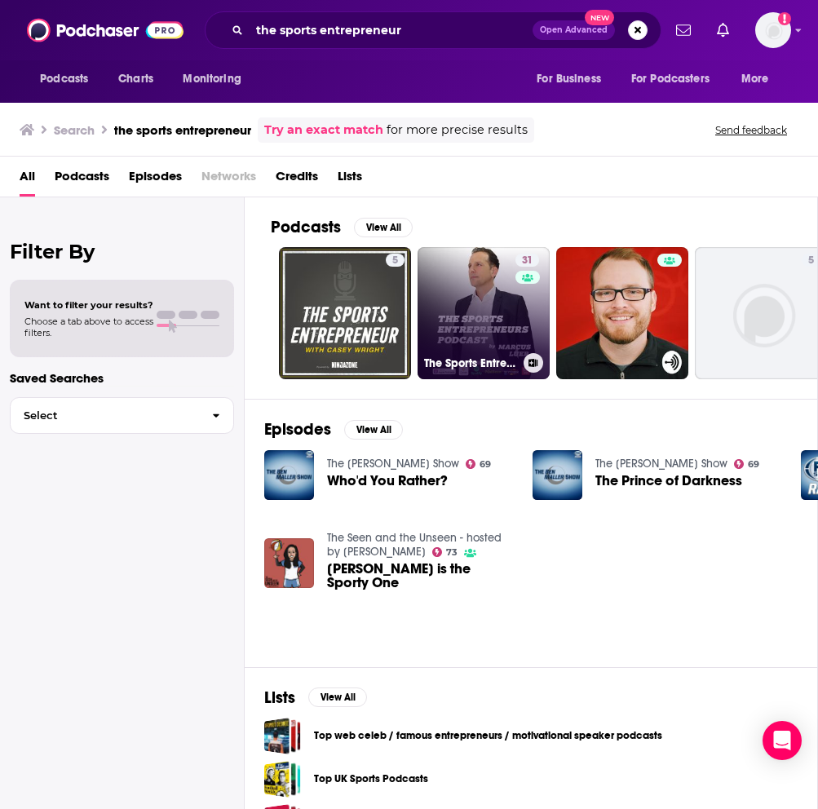
click at [470, 306] on link "31 The Sports Entrepreneurs Podcast by [PERSON_NAME]" at bounding box center [483, 313] width 132 height 132
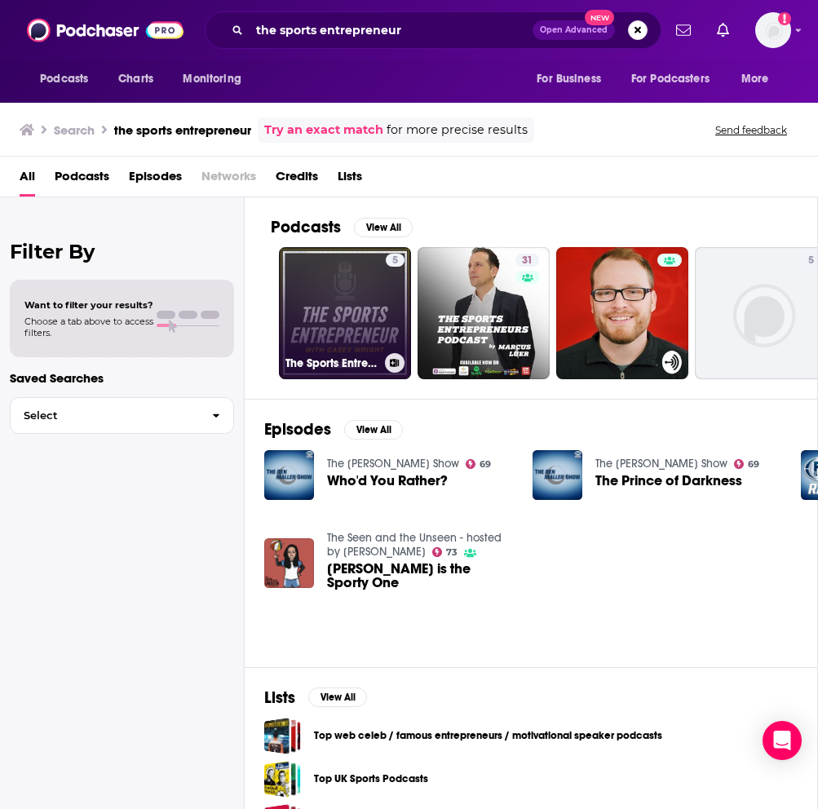
click at [327, 301] on link "5 The Sports Entrepreneur" at bounding box center [345, 313] width 132 height 132
